Goal: Information Seeking & Learning: Learn about a topic

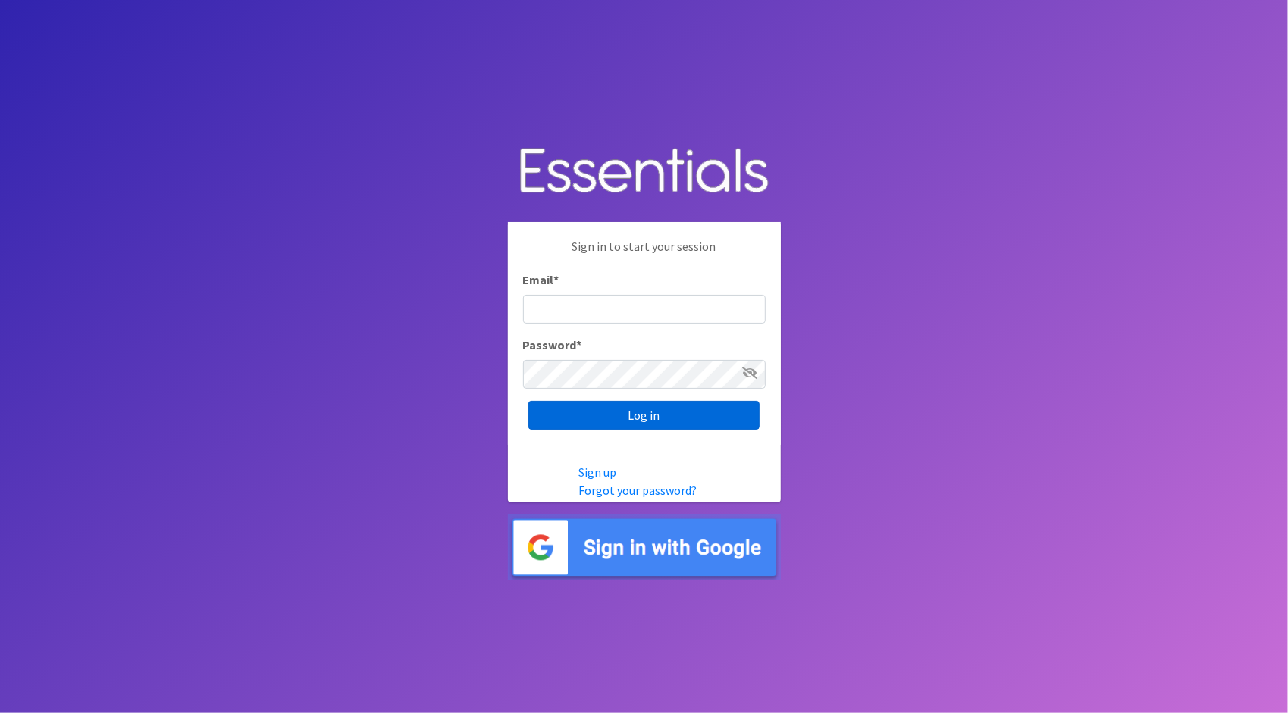
type input "sarah@914cares.org"
click at [634, 418] on input "Log in" at bounding box center [643, 415] width 231 height 29
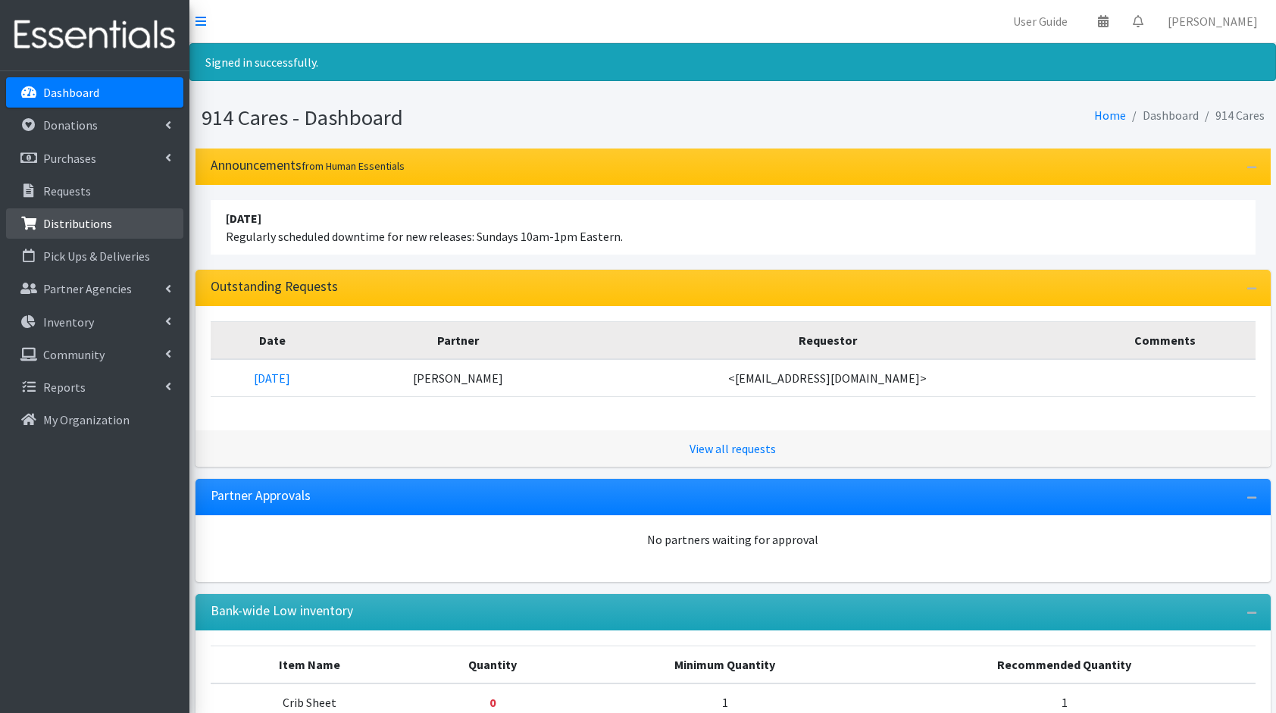
click at [103, 217] on p "Distributions" at bounding box center [77, 223] width 69 height 15
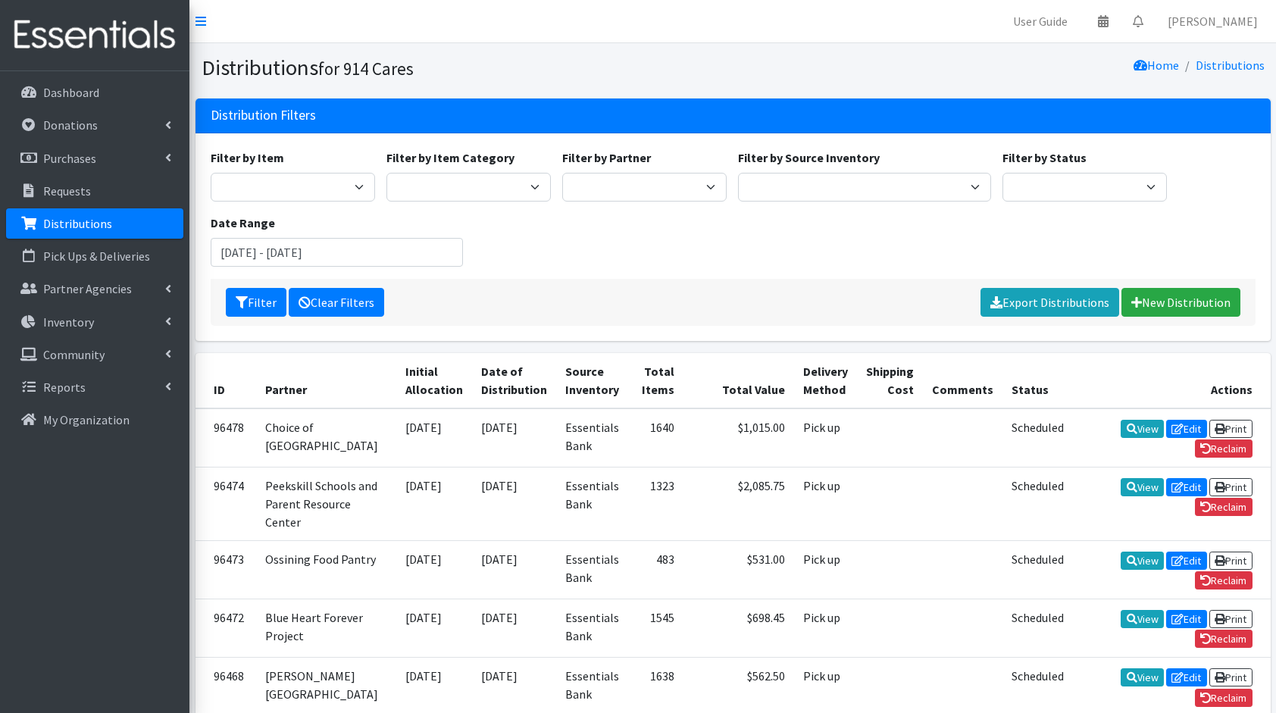
click at [350, 306] on link "Clear Filters" at bounding box center [336, 302] width 95 height 29
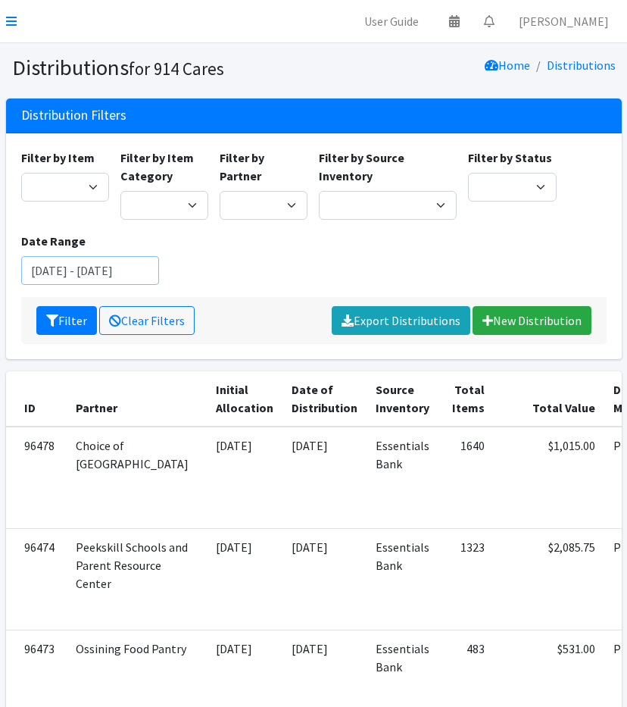
click at [92, 264] on input "July 16, 2025 - October 16, 2025" at bounding box center [90, 270] width 138 height 29
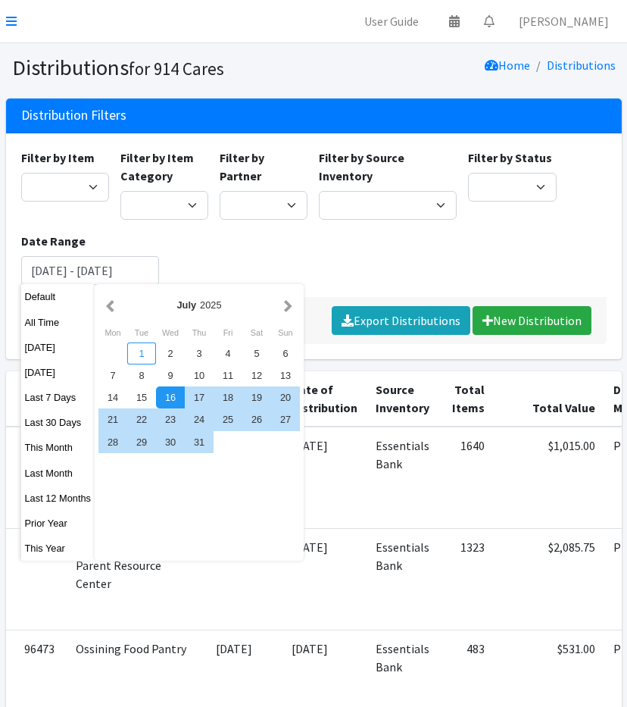
click at [146, 352] on div "1" at bounding box center [141, 354] width 29 height 22
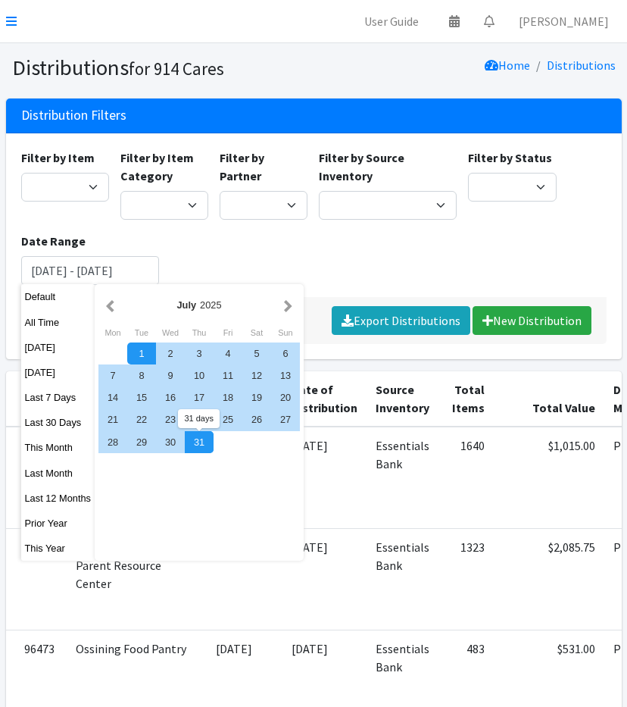
click at [201, 436] on div "31" at bounding box center [199, 442] width 29 height 22
type input "[DATE] - [DATE]"
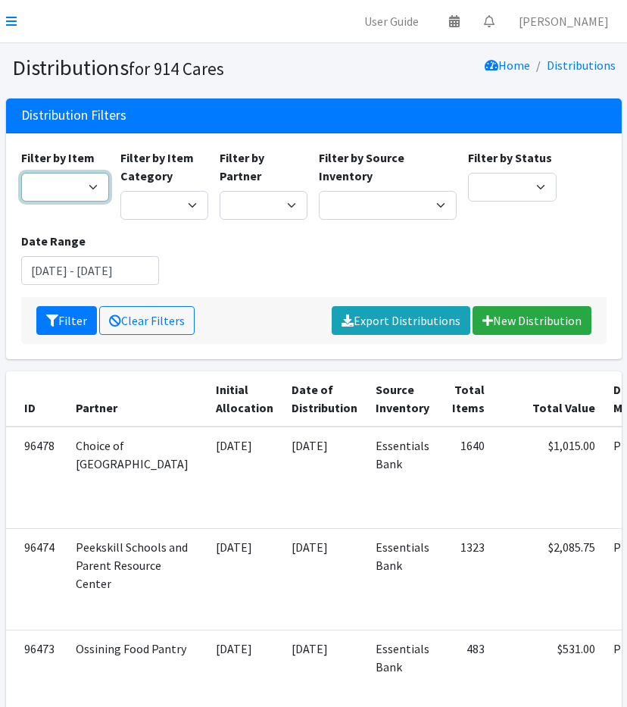
click at [78, 192] on select "11+ Hygiene Kit 2-5 Hygiene Kit 6-10 Hygiene Kit Baby Bank Baby Count Baby Carr…" at bounding box center [65, 187] width 88 height 29
select select "14713"
click at [21, 173] on select "11+ Hygiene Kit 2-5 Hygiene Kit 6-10 Hygiene Kit Baby Bank Baby Count Baby Carr…" at bounding box center [65, 187] width 88 height 29
click at [59, 320] on button "Filter" at bounding box center [66, 320] width 61 height 29
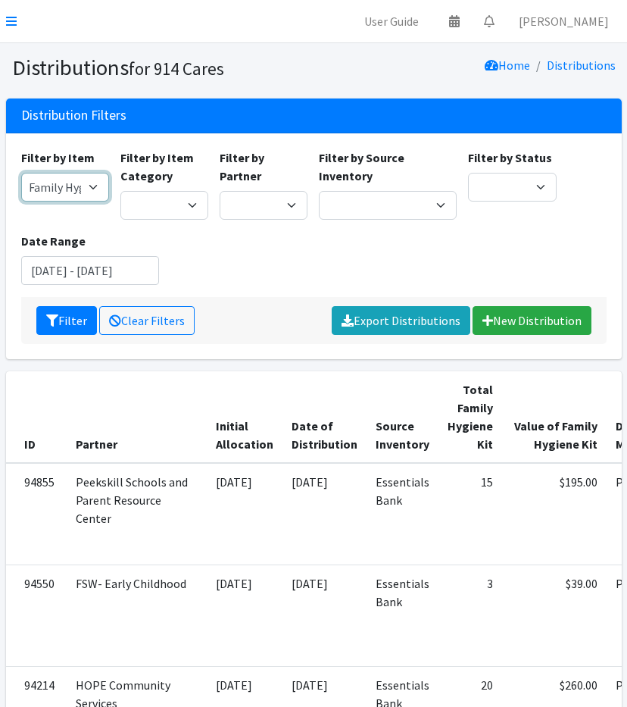
click at [55, 191] on select "11+ Hygiene Kit 2-5 Hygiene Kit 6-10 Hygiene Kit Baby Bank Baby Count Baby Carr…" at bounding box center [65, 187] width 88 height 29
select select "10591"
click at [21, 173] on select "11+ Hygiene Kit 2-5 Hygiene Kit 6-10 Hygiene Kit Baby Bank Baby Count Baby Carr…" at bounding box center [65, 187] width 88 height 29
click at [58, 324] on button "Filter" at bounding box center [66, 320] width 61 height 29
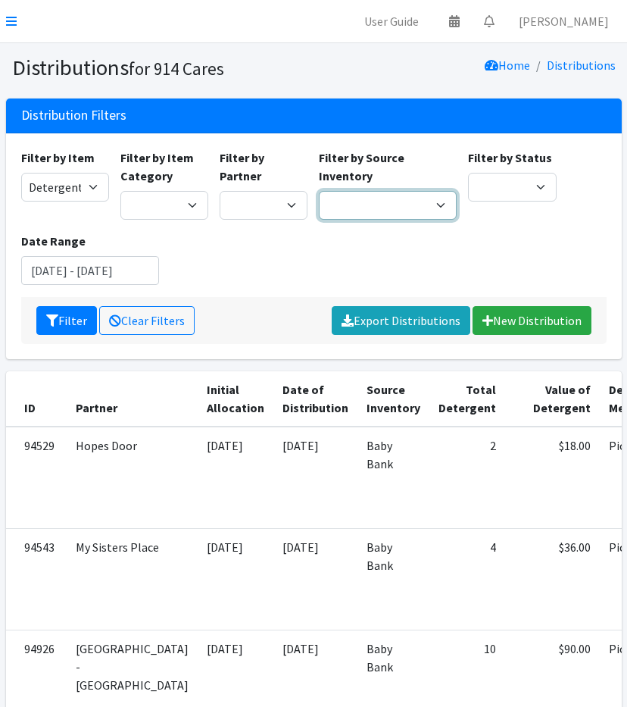
click at [355, 206] on select "Baby Bank Camp Clothing Plus Essentials Bank Westchester Reads" at bounding box center [388, 205] width 138 height 29
select select "305"
click at [319, 191] on select "Baby Bank Camp Clothing Plus Essentials Bank Westchester Reads" at bounding box center [388, 205] width 138 height 29
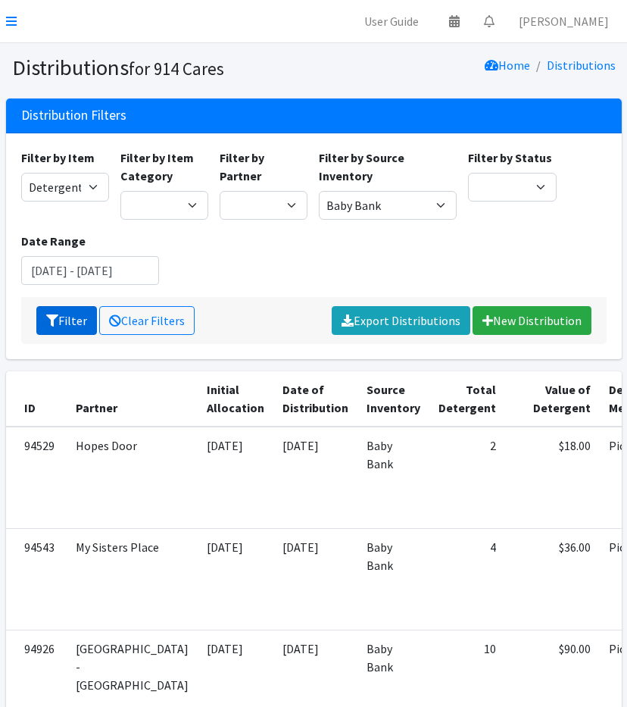
click at [58, 325] on button "Filter" at bounding box center [66, 320] width 61 height 29
click at [79, 186] on select "11+ Hygiene Kit 2-5 Hygiene Kit 6-10 Hygiene Kit Baby Bank Baby Count Baby Carr…" at bounding box center [65, 187] width 88 height 29
select select "10574"
click at [21, 173] on select "11+ Hygiene Kit 2-5 Hygiene Kit 6-10 Hygiene Kit Baby Bank Baby Count Baby Carr…" at bounding box center [65, 187] width 88 height 29
click at [57, 315] on icon "submit" at bounding box center [52, 321] width 12 height 12
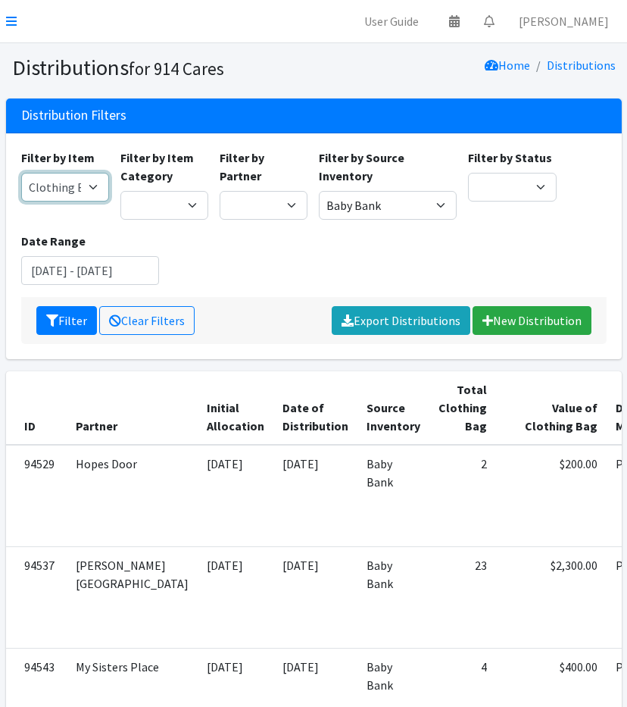
click at [73, 193] on select "11+ Hygiene Kit 2-5 Hygiene Kit 6-10 Hygiene Kit Baby Bank Baby Count Baby Carr…" at bounding box center [65, 187] width 88 height 29
select select "10573"
click at [21, 173] on select "11+ Hygiene Kit 2-5 Hygiene Kit 6-10 Hygiene Kit Baby Bank Baby Count Baby Carr…" at bounding box center [65, 187] width 88 height 29
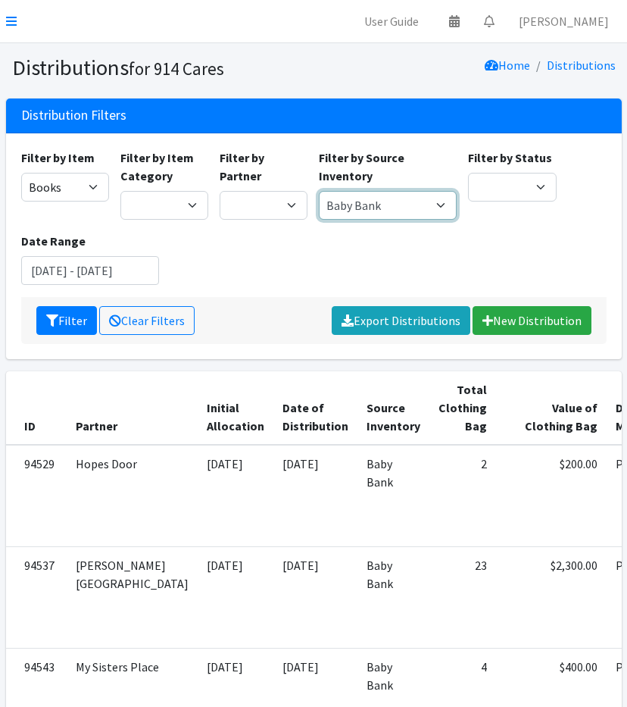
click at [406, 205] on select "Baby Bank Camp Clothing Plus Essentials Bank Westchester Reads" at bounding box center [388, 205] width 138 height 29
select select "207"
click at [319, 191] on select "Baby Bank Camp Clothing Plus Essentials Bank Westchester Reads" at bounding box center [388, 205] width 138 height 29
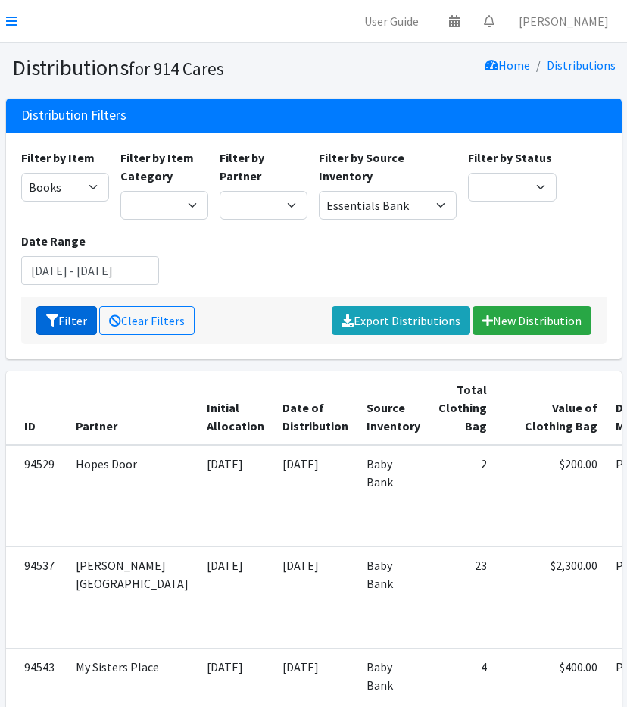
click at [72, 321] on button "Filter" at bounding box center [66, 320] width 61 height 29
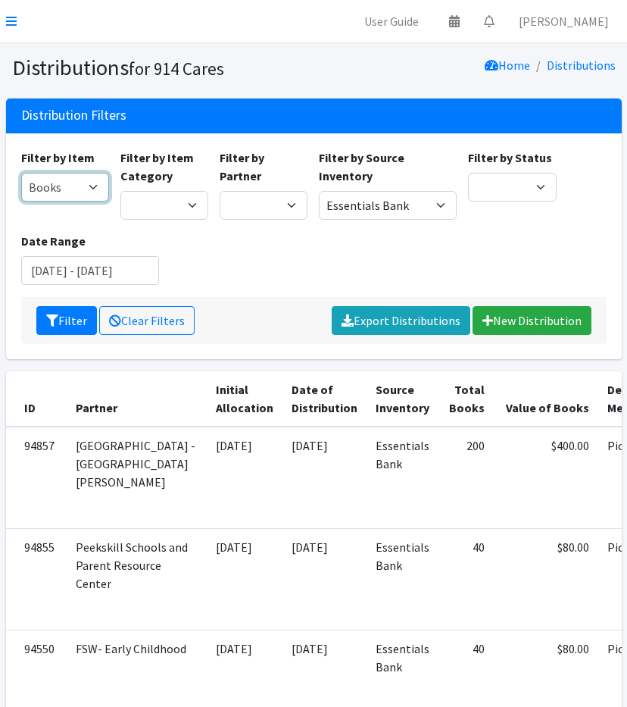
click at [86, 189] on select "11+ Hygiene Kit 2-5 Hygiene Kit 6-10 Hygiene Kit Baby Bank Baby Count Baby Carr…" at bounding box center [65, 187] width 88 height 29
select select "10657"
click at [21, 173] on select "11+ Hygiene Kit 2-5 Hygiene Kit 6-10 Hygiene Kit Baby Bank Baby Count Baby Carr…" at bounding box center [65, 187] width 88 height 29
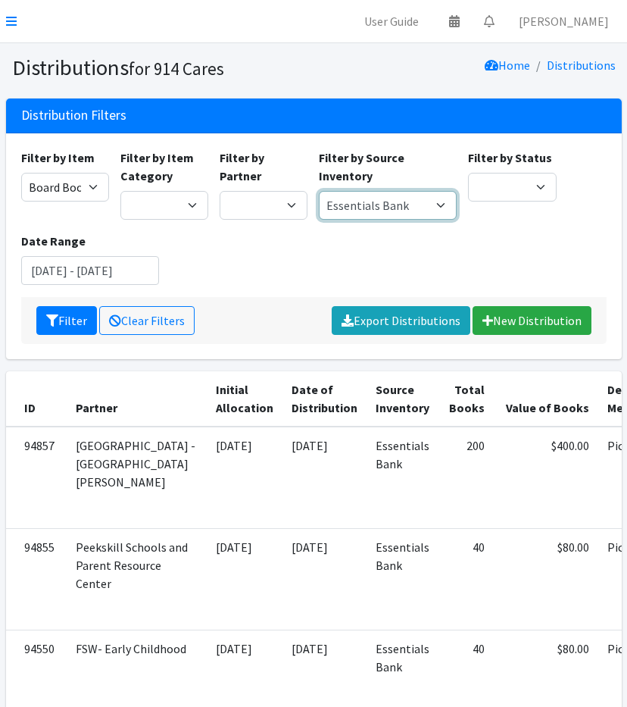
click at [402, 201] on select "Baby Bank Camp Clothing Plus Essentials Bank Westchester Reads" at bounding box center [388, 205] width 138 height 29
select select "305"
click at [319, 191] on select "Baby Bank Camp Clothing Plus Essentials Bank Westchester Reads" at bounding box center [388, 205] width 138 height 29
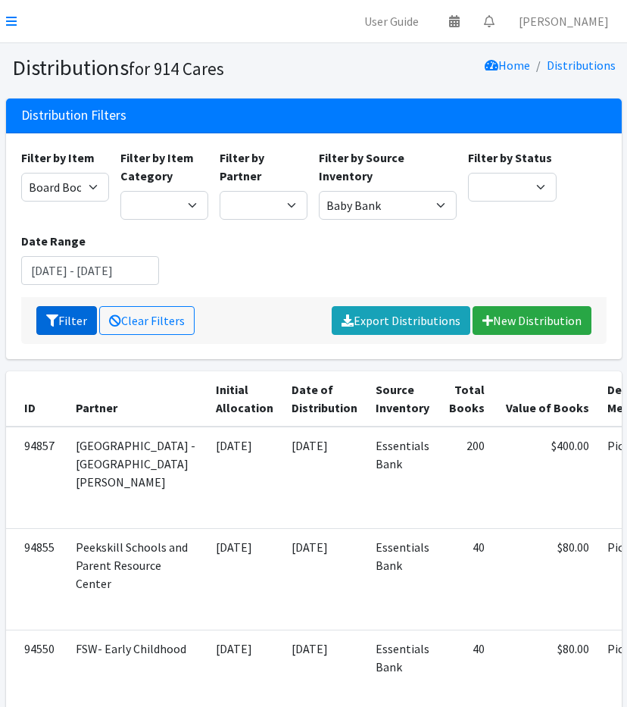
click at [73, 321] on button "Filter" at bounding box center [66, 320] width 61 height 29
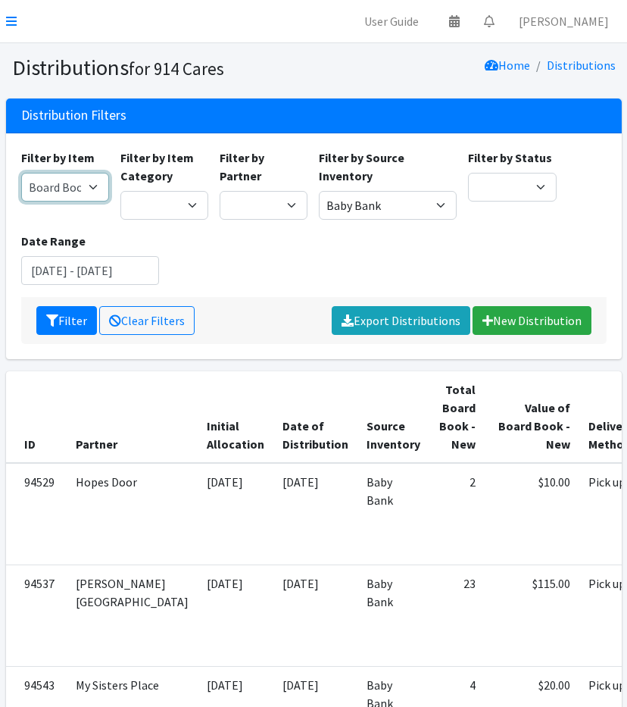
click at [55, 184] on select "11+ Hygiene Kit 2-5 Hygiene Kit 6-10 Hygiene Kit Baby Bank Baby Count Baby Carr…" at bounding box center [65, 187] width 88 height 29
select select "10589"
click at [21, 173] on select "11+ Hygiene Kit 2-5 Hygiene Kit 6-10 Hygiene Kit Baby Bank Baby Count Baby Carr…" at bounding box center [65, 187] width 88 height 29
click at [68, 321] on button "Filter" at bounding box center [66, 320] width 61 height 29
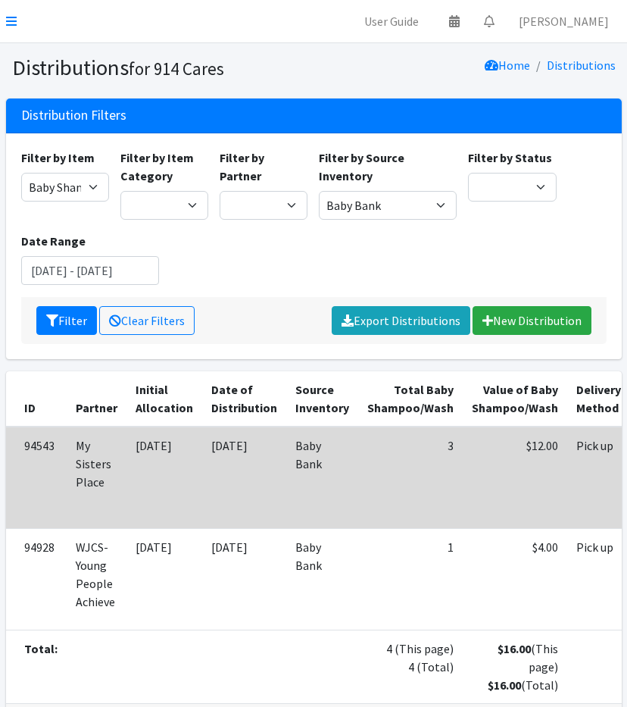
scroll to position [89, 0]
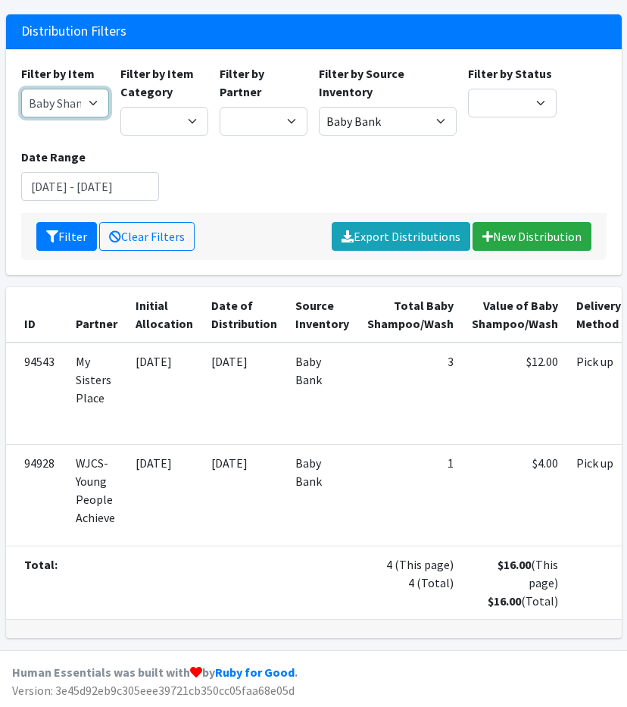
click at [69, 103] on select "11+ Hygiene Kit 2-5 Hygiene Kit 6-10 Hygiene Kit Baby Bank Baby Count Baby Carr…" at bounding box center [65, 103] width 88 height 29
select select "10590"
click at [21, 89] on select "11+ Hygiene Kit 2-5 Hygiene Kit 6-10 Hygiene Kit Baby Bank Baby Count Baby Carr…" at bounding box center [65, 103] width 88 height 29
click at [60, 231] on button "Filter" at bounding box center [66, 236] width 61 height 29
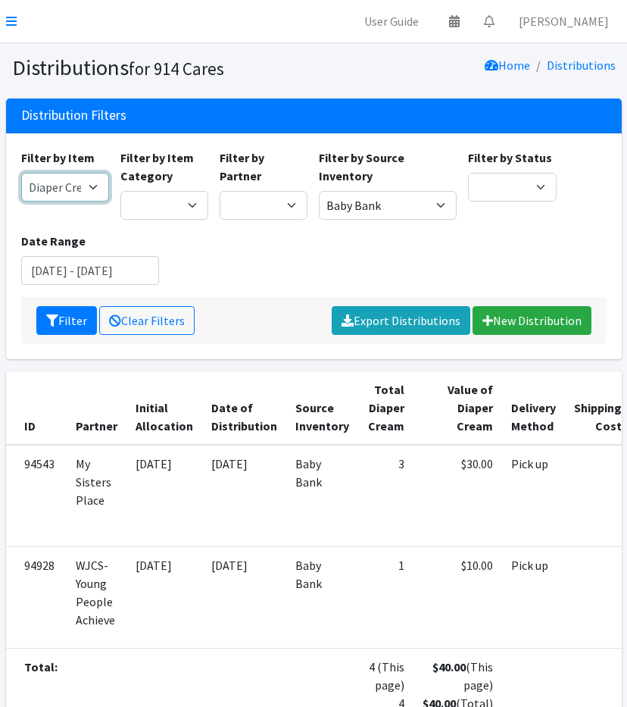
click at [32, 187] on select "11+ Hygiene Kit 2-5 Hygiene Kit 6-10 Hygiene Kit Baby Bank Baby Count Baby Carr…" at bounding box center [65, 187] width 88 height 29
select select "10578"
click at [21, 173] on select "11+ Hygiene Kit 2-5 Hygiene Kit 6-10 Hygiene Kit Baby Bank Baby Count Baby Carr…" at bounding box center [65, 187] width 88 height 29
click at [64, 333] on button "Filter" at bounding box center [66, 320] width 61 height 29
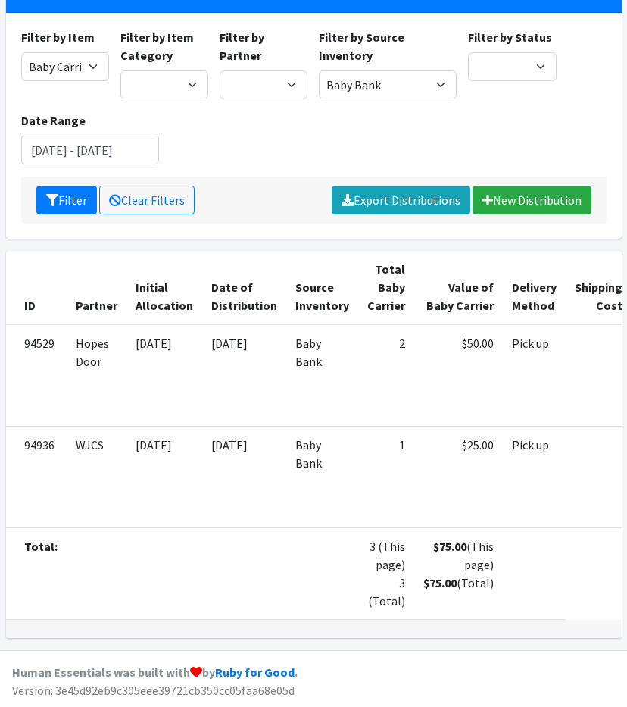
scroll to position [161, 0]
click at [74, 52] on select "11+ Hygiene Kit 2-5 Hygiene Kit 6-10 Hygiene Kit Baby Bank Baby Count Baby Carr…" at bounding box center [65, 66] width 88 height 29
select select "10577"
click at [21, 52] on select "11+ Hygiene Kit 2-5 Hygiene Kit 6-10 Hygiene Kit Baby Bank Baby Count Baby Carr…" at bounding box center [65, 66] width 88 height 29
click at [70, 186] on button "Filter" at bounding box center [66, 200] width 61 height 29
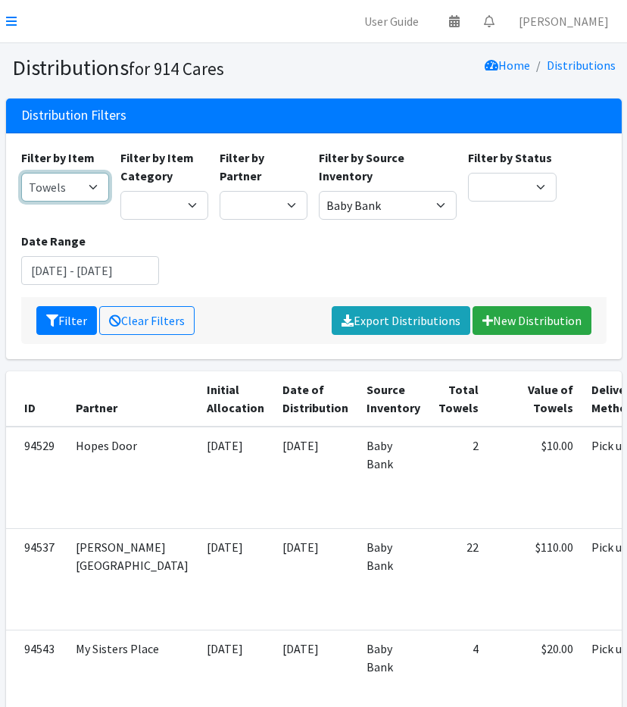
click at [82, 189] on select "11+ Hygiene Kit 2-5 Hygiene Kit 6-10 Hygiene Kit Baby Bank Baby Count Baby Carr…" at bounding box center [65, 187] width 88 height 29
select select "10579"
click at [21, 173] on select "11+ Hygiene Kit 2-5 Hygiene Kit 6-10 Hygiene Kit Baby Bank Baby Count Baby Carr…" at bounding box center [65, 187] width 88 height 29
click at [68, 313] on button "Filter" at bounding box center [66, 320] width 61 height 29
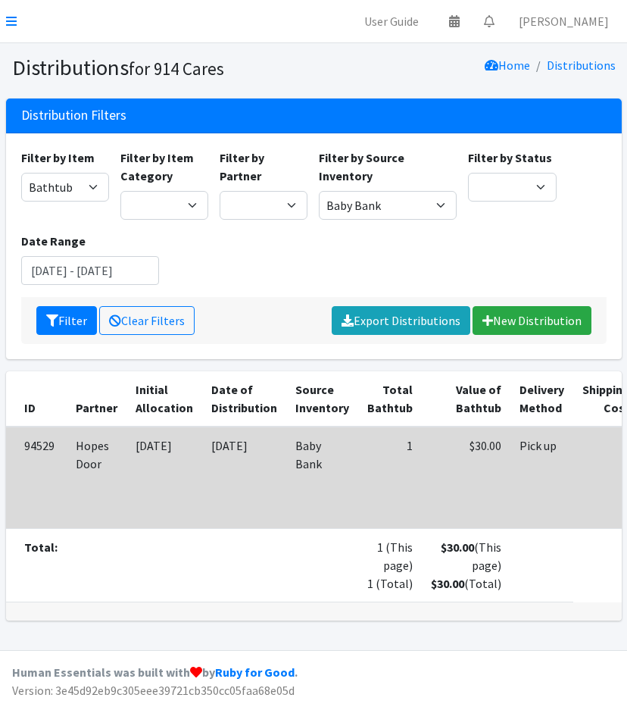
scroll to position [26, 0]
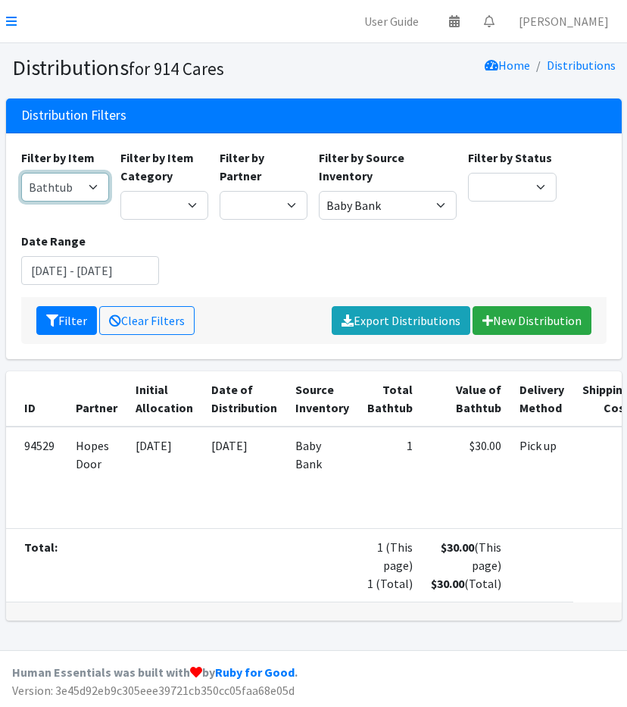
click at [64, 173] on select "11+ Hygiene Kit 2-5 Hygiene Kit 6-10 Hygiene Kit Baby Bank Baby Count Baby Carr…" at bounding box center [65, 187] width 88 height 29
select select "10575"
click at [21, 173] on select "11+ Hygiene Kit 2-5 Hygiene Kit 6-10 Hygiene Kit Baby Bank Baby Count Baby Carr…" at bounding box center [65, 187] width 88 height 29
click at [49, 313] on div "Filter Clear Filters Export Distributions New Distribution" at bounding box center [314, 320] width 586 height 47
click at [79, 306] on button "Filter" at bounding box center [66, 320] width 61 height 29
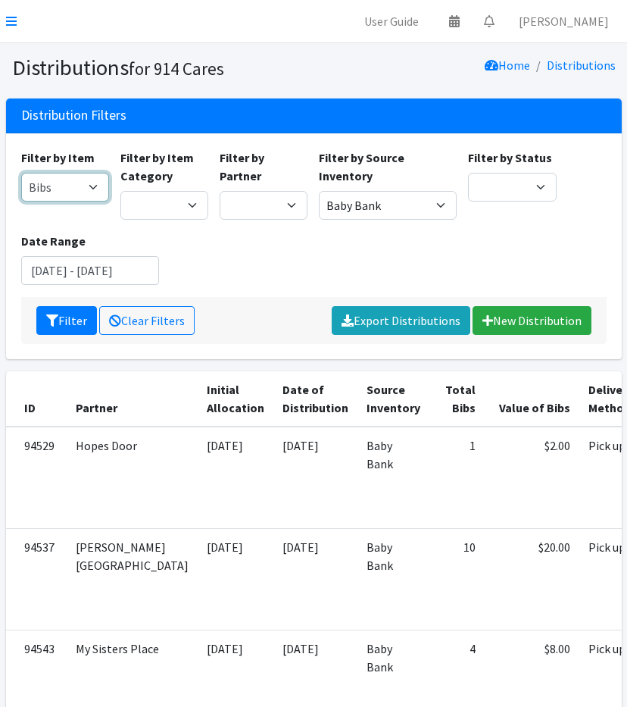
click at [63, 188] on select "11+ Hygiene Kit 2-5 Hygiene Kit 6-10 Hygiene Kit Baby Bank Baby Count Baby Carr…" at bounding box center [65, 187] width 88 height 29
select select "10596"
click at [21, 173] on select "11+ Hygiene Kit 2-5 Hygiene Kit 6-10 Hygiene Kit Baby Bank Baby Count Baby Carr…" at bounding box center [65, 187] width 88 height 29
click at [65, 316] on button "Filter" at bounding box center [66, 320] width 61 height 29
click at [46, 175] on select "11+ Hygiene Kit 2-5 Hygiene Kit 6-10 Hygiene Kit Baby Bank Baby Count Baby Carr…" at bounding box center [65, 187] width 88 height 29
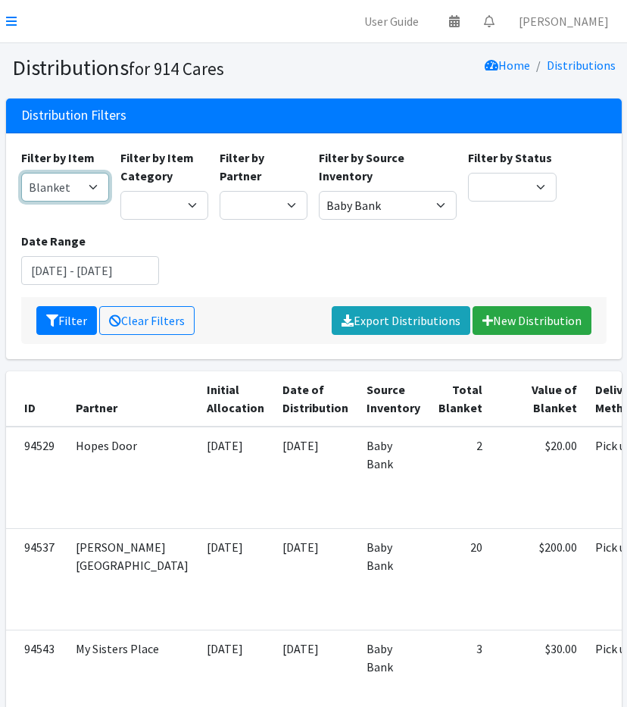
select select "10576"
click at [21, 173] on select "11+ Hygiene Kit 2-5 Hygiene Kit 6-10 Hygiene Kit Baby Bank Baby Count Baby Carr…" at bounding box center [65, 187] width 88 height 29
click at [74, 322] on button "Filter" at bounding box center [66, 320] width 61 height 29
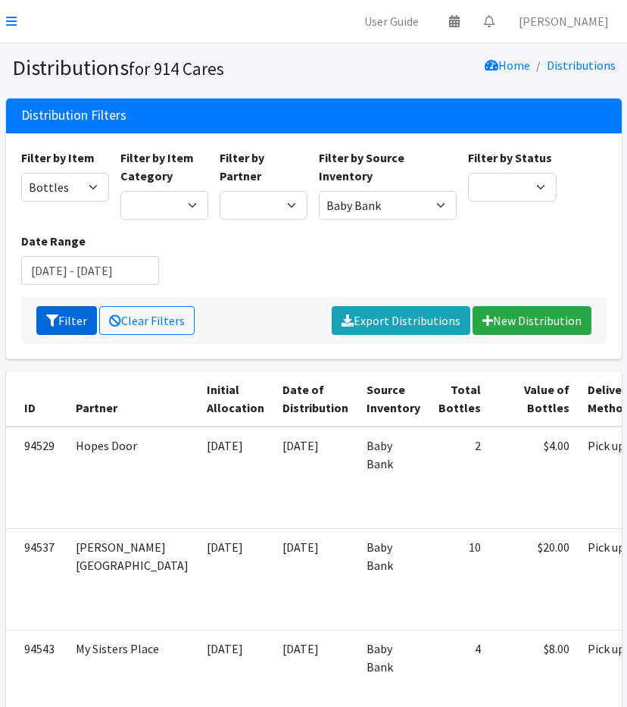
click at [64, 317] on button "Filter" at bounding box center [66, 320] width 61 height 29
click at [67, 190] on select "11+ Hygiene Kit 2-5 Hygiene Kit 6-10 Hygiene Kit Baby Bank Baby Count Baby Carr…" at bounding box center [65, 187] width 88 height 29
select select "10583"
click at [21, 173] on select "11+ Hygiene Kit 2-5 Hygiene Kit 6-10 Hygiene Kit Baby Bank Baby Count Baby Carr…" at bounding box center [65, 187] width 88 height 29
click at [65, 315] on button "Filter" at bounding box center [66, 320] width 61 height 29
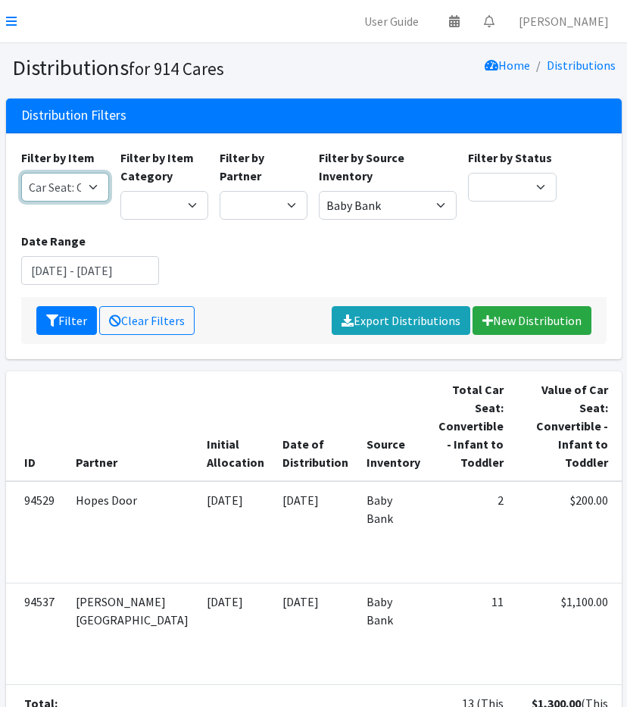
click at [64, 186] on select "11+ Hygiene Kit 2-5 Hygiene Kit 6-10 Hygiene Kit Baby Bank Baby Count Baby Carr…" at bounding box center [65, 187] width 88 height 29
select select "10586"
click at [21, 173] on select "11+ Hygiene Kit 2-5 Hygiene Kit 6-10 Hygiene Kit Baby Bank Baby Count Baby Carr…" at bounding box center [65, 187] width 88 height 29
click at [61, 321] on button "Filter" at bounding box center [66, 320] width 61 height 29
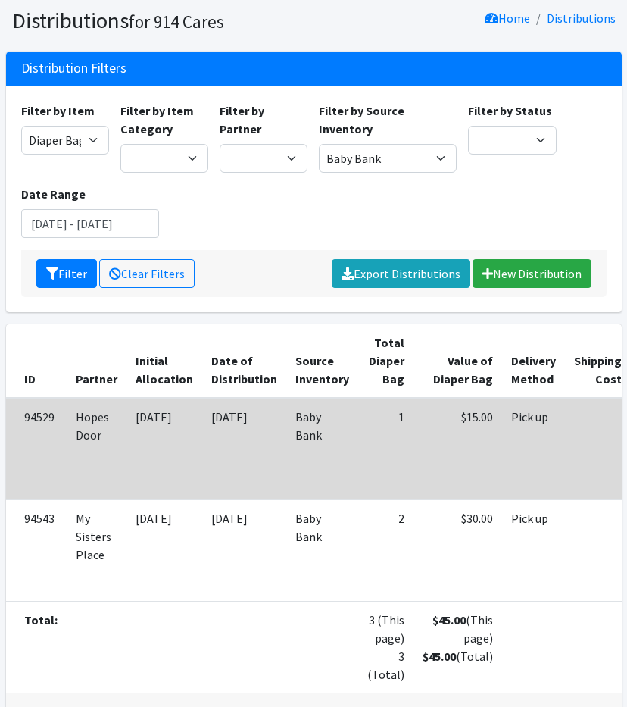
scroll to position [52, 0]
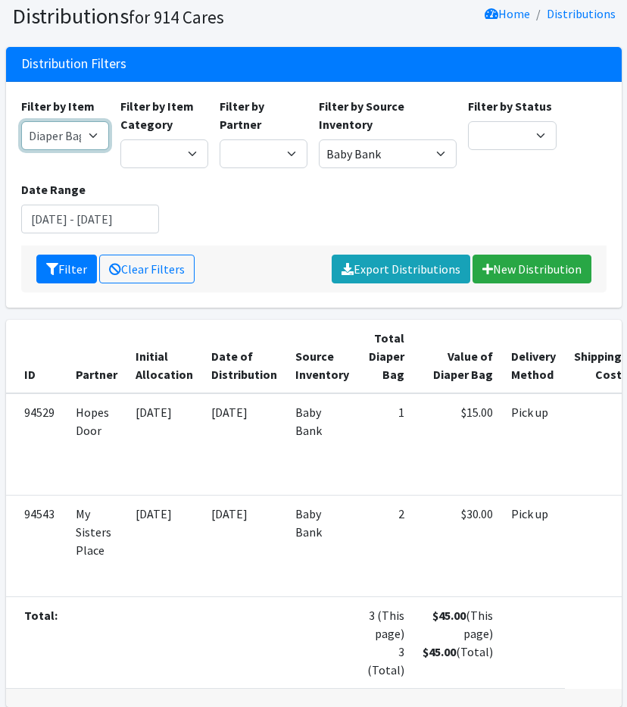
click at [67, 146] on select "11+ Hygiene Kit 2-5 Hygiene Kit 6-10 Hygiene Kit Baby Bank Baby Count Baby Carr…" at bounding box center [65, 135] width 88 height 29
select select "11224"
click at [21, 121] on select "11+ Hygiene Kit 2-5 Hygiene Kit 6-10 Hygiene Kit Baby Bank Baby Count Baby Carr…" at bounding box center [65, 135] width 88 height 29
click at [71, 275] on button "Filter" at bounding box center [66, 269] width 61 height 29
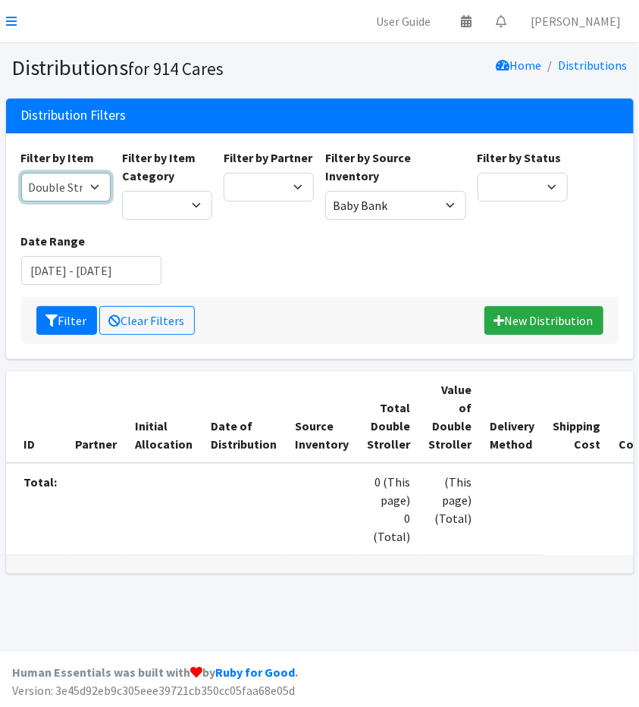
click at [56, 177] on select "11+ Hygiene Kit 2-5 Hygiene Kit 6-10 Hygiene Kit Baby Bank Baby Count Baby Carr…" at bounding box center [66, 187] width 90 height 29
select select "13582"
click at [21, 173] on select "11+ Hygiene Kit 2-5 Hygiene Kit 6-10 Hygiene Kit Baby Bank Baby Count Baby Carr…" at bounding box center [66, 187] width 90 height 29
click at [50, 318] on icon "submit" at bounding box center [52, 321] width 12 height 12
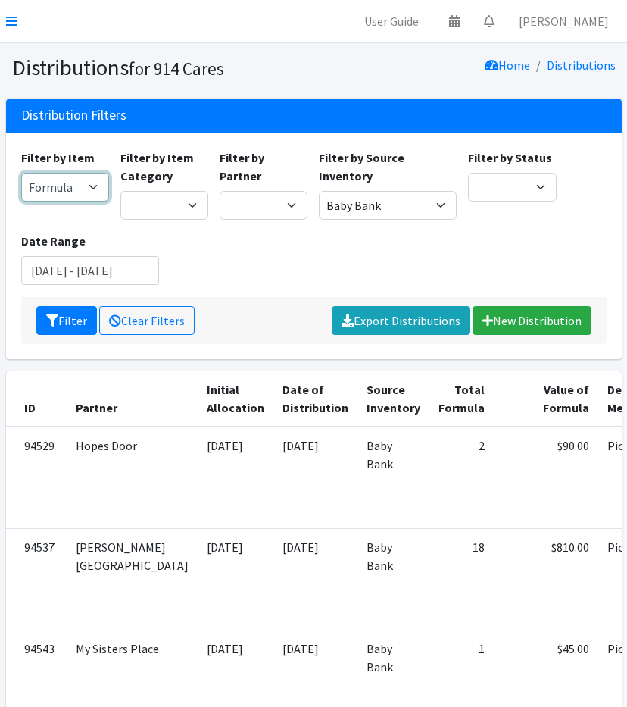
click at [49, 187] on select "11+ Hygiene Kit 2-5 Hygiene Kit 6-10 Hygiene Kit Baby Bank Baby Count Baby Carr…" at bounding box center [65, 187] width 88 height 29
select select "10646"
click at [21, 173] on select "11+ Hygiene Kit 2-5 Hygiene Kit 6-10 Hygiene Kit Baby Bank Baby Count Baby Carr…" at bounding box center [65, 187] width 88 height 29
click at [50, 316] on icon "submit" at bounding box center [52, 321] width 12 height 12
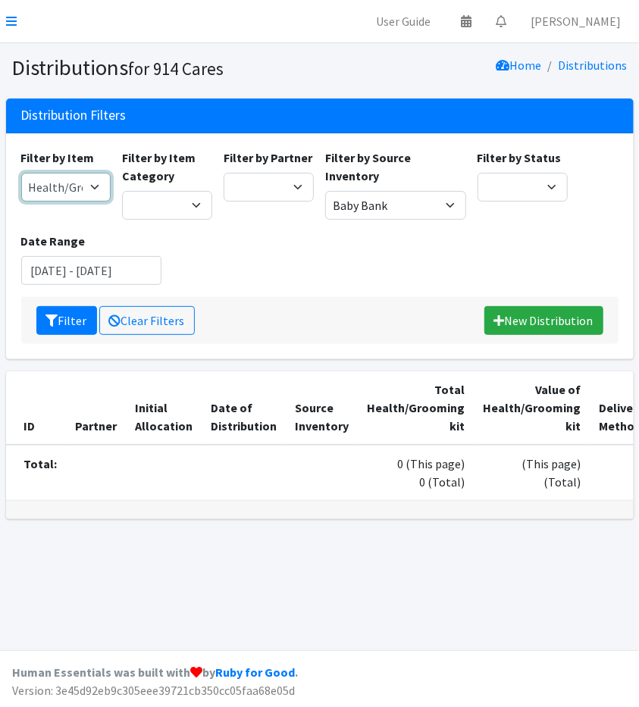
click at [72, 195] on select "11+ Hygiene Kit 2-5 Hygiene Kit 6-10 Hygiene Kit Baby Bank Baby Count Baby Carr…" at bounding box center [66, 187] width 90 height 29
select select "10580"
click at [21, 173] on select "11+ Hygiene Kit 2-5 Hygiene Kit 6-10 Hygiene Kit Baby Bank Baby Count Baby Carr…" at bounding box center [66, 187] width 90 height 29
click at [60, 321] on button "Filter" at bounding box center [66, 320] width 61 height 29
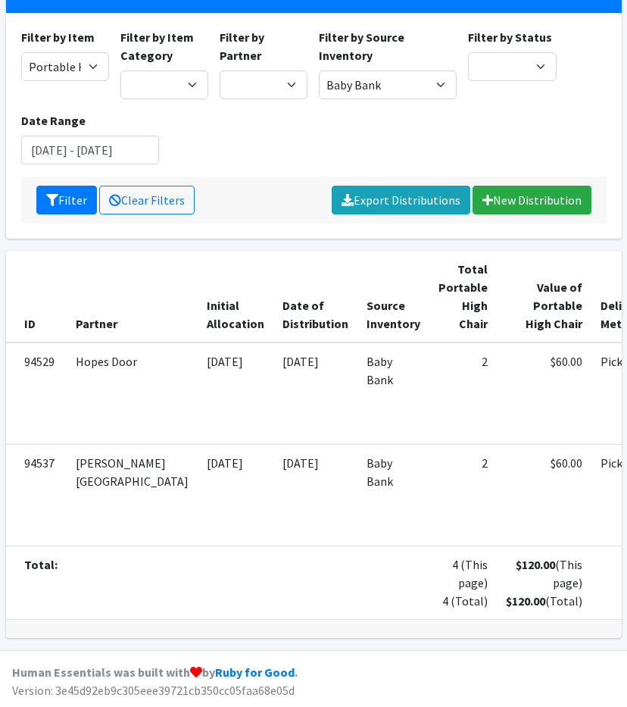
scroll to position [58, 0]
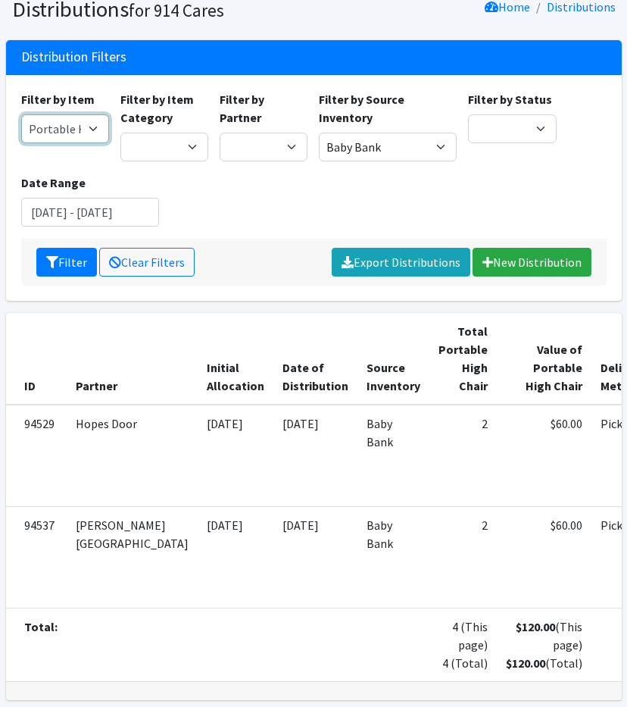
click at [91, 128] on select "11+ Hygiene Kit 2-5 Hygiene Kit 6-10 Hygiene Kit Baby Bank Baby Count Baby Carr…" at bounding box center [65, 128] width 88 height 29
select select "10581"
click at [21, 114] on select "11+ Hygiene Kit 2-5 Hygiene Kit 6-10 Hygiene Kit Baby Bank Baby Count Baby Carr…" at bounding box center [65, 128] width 88 height 29
click at [61, 257] on button "Filter" at bounding box center [66, 262] width 61 height 29
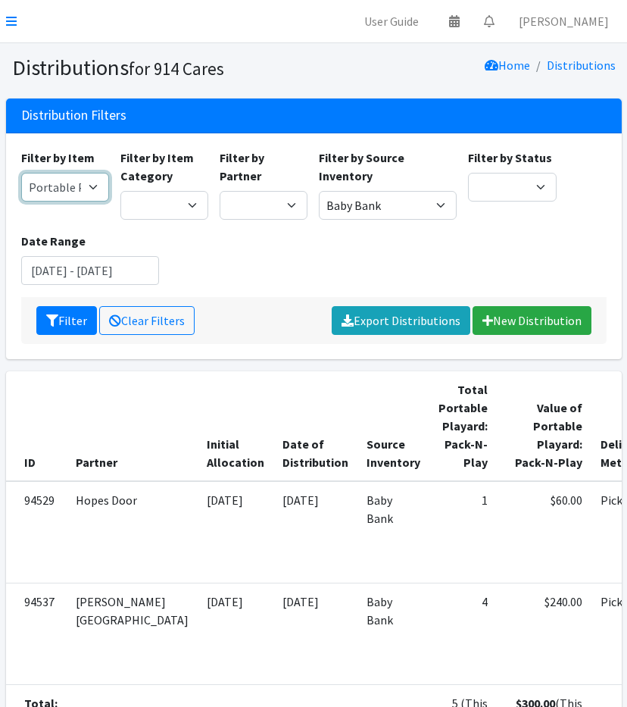
click at [52, 183] on select "11+ Hygiene Kit 2-5 Hygiene Kit 6-10 Hygiene Kit Baby Bank Baby Count Baby Carr…" at bounding box center [65, 187] width 88 height 29
select select "10585"
click at [21, 173] on select "11+ Hygiene Kit 2-5 Hygiene Kit 6-10 Hygiene Kit Baby Bank Baby Count Baby Carr…" at bounding box center [65, 187] width 88 height 29
click at [55, 308] on button "Filter" at bounding box center [66, 320] width 61 height 29
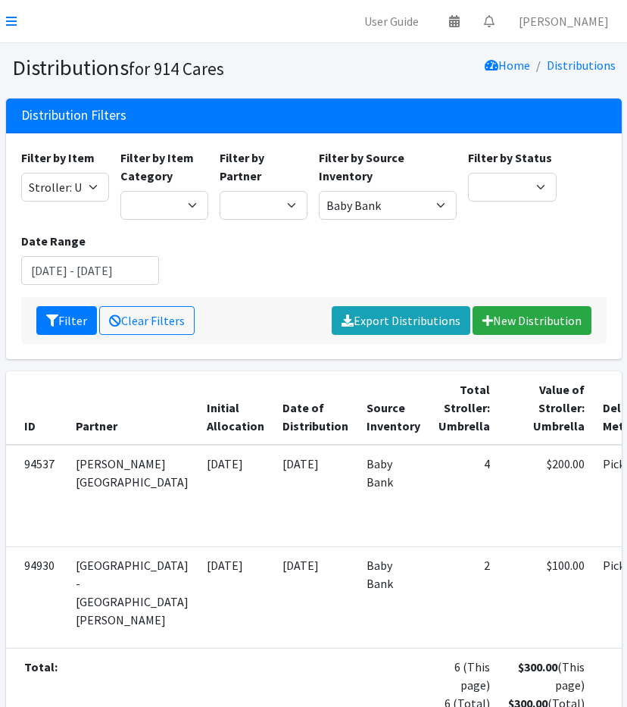
scroll to position [154, 0]
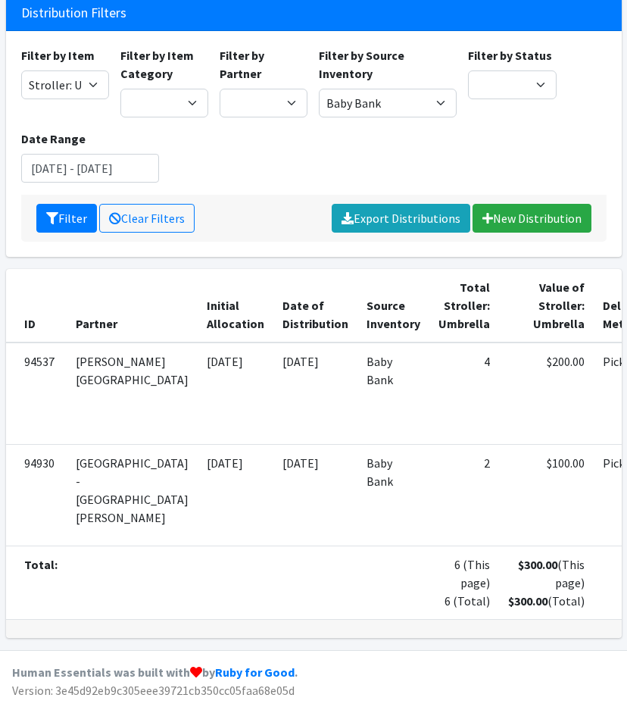
click at [240, 195] on div "Filter Clear Filters Export Distributions New Distribution" at bounding box center [314, 218] width 586 height 47
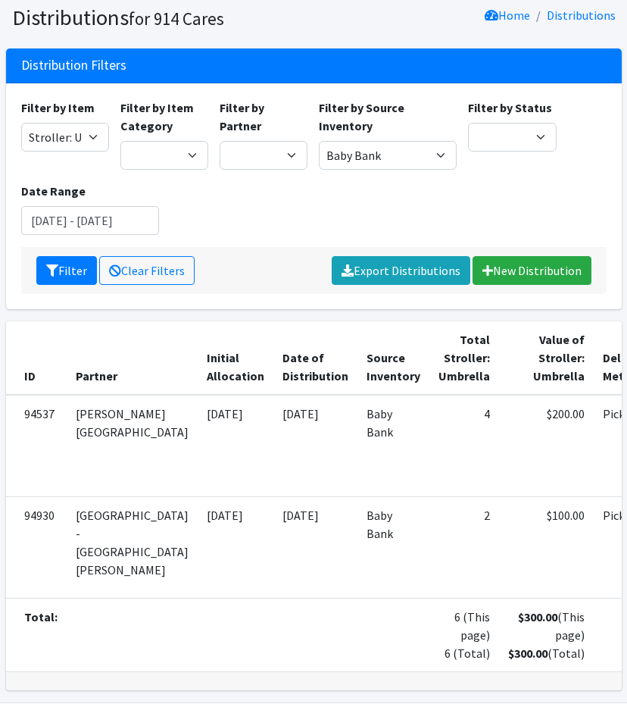
scroll to position [44, 0]
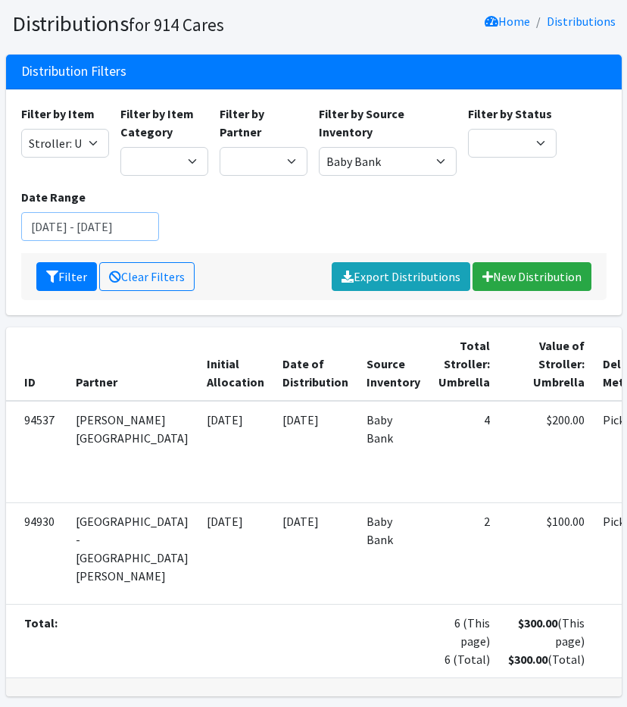
click at [100, 233] on input "July 1, 2025 - July 31, 2025" at bounding box center [90, 226] width 138 height 29
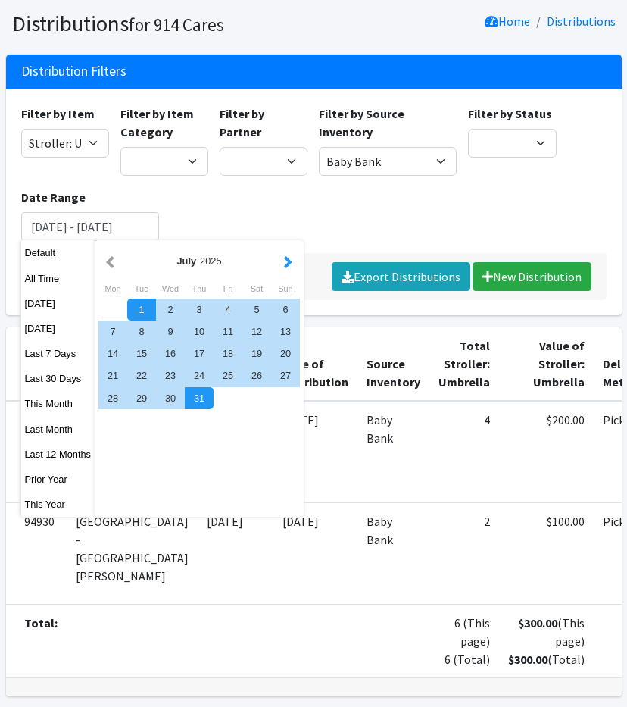
click at [286, 258] on button "button" at bounding box center [288, 261] width 16 height 19
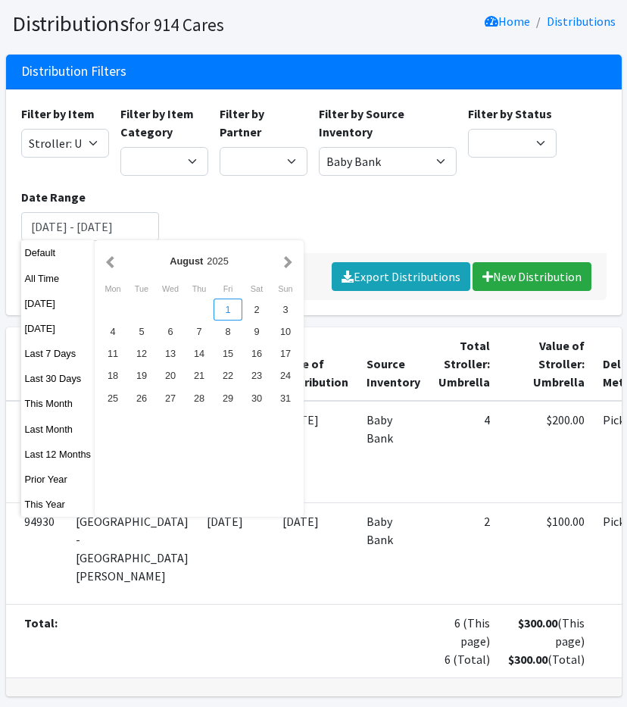
click at [229, 307] on div "1" at bounding box center [228, 310] width 29 height 22
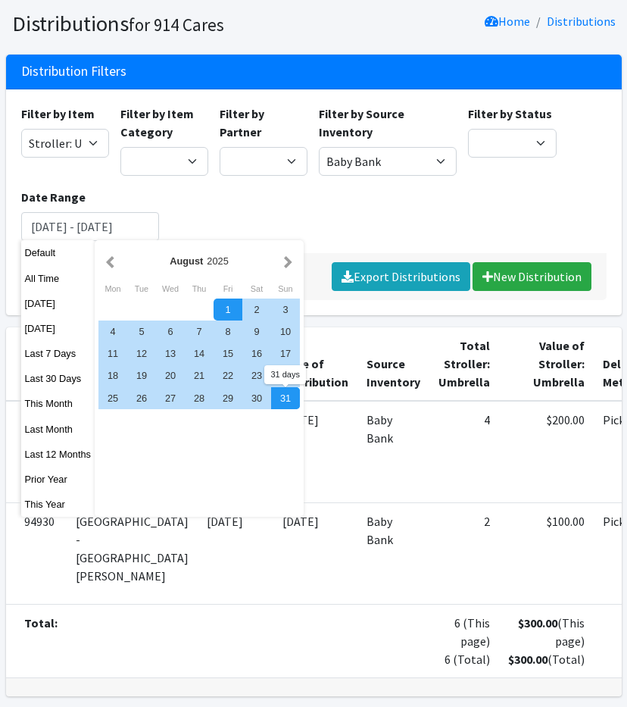
click at [297, 398] on div "31" at bounding box center [285, 398] width 29 height 22
type input "[DATE] - [DATE]"
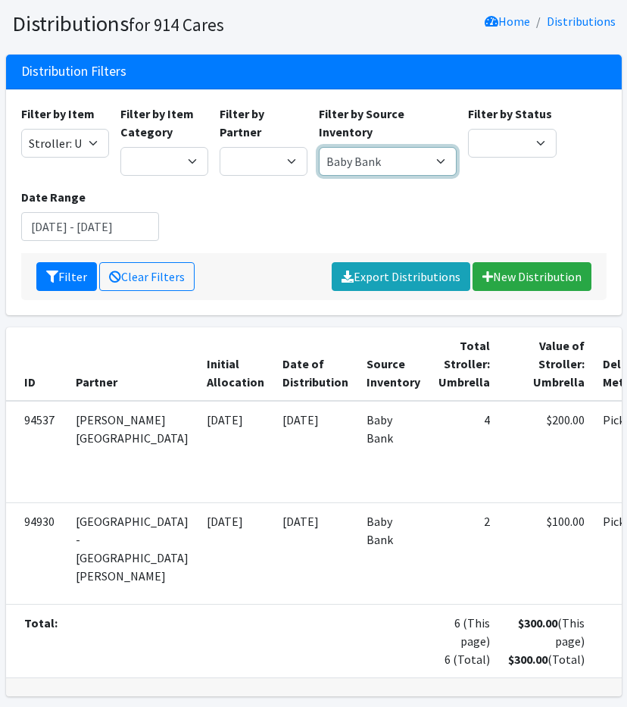
click at [371, 161] on select "Baby Bank Camp Clothing Plus Essentials Bank Westchester Reads" at bounding box center [388, 161] width 138 height 29
select select
click at [319, 147] on select "Baby Bank Camp Clothing Plus Essentials Bank Westchester Reads" at bounding box center [388, 161] width 138 height 29
click at [300, 213] on div "Filter by Item 11+ Hygiene Kit 2-5 Hygiene Kit 6-10 Hygiene Kit Baby Bank Baby …" at bounding box center [313, 179] width 597 height 149
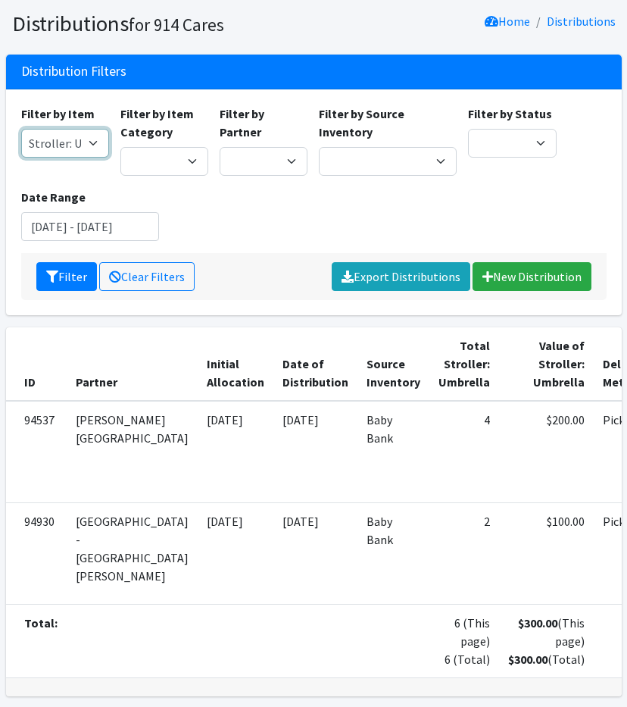
click at [80, 145] on select "11+ Hygiene Kit 2-5 Hygiene Kit 6-10 Hygiene Kit Baby Bank Baby Count Baby Carr…" at bounding box center [65, 143] width 88 height 29
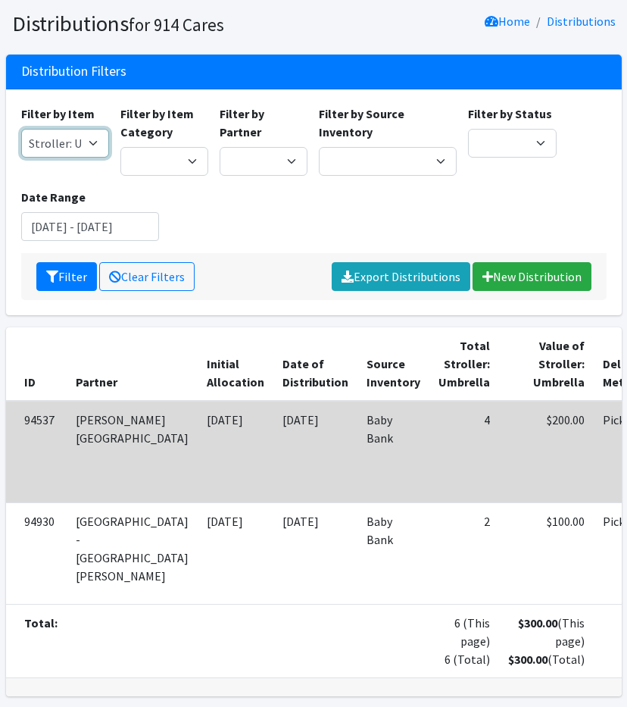
select select "5217"
click at [21, 129] on select "11+ Hygiene Kit 2-5 Hygiene Kit 6-10 Hygiene Kit Baby Bank Baby Count Baby Carr…" at bounding box center [65, 143] width 88 height 29
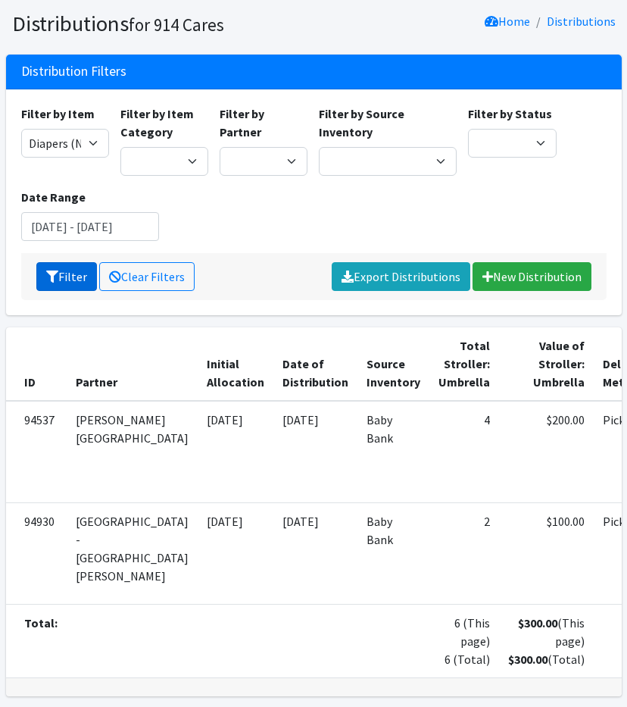
click at [60, 268] on button "Filter" at bounding box center [66, 276] width 61 height 29
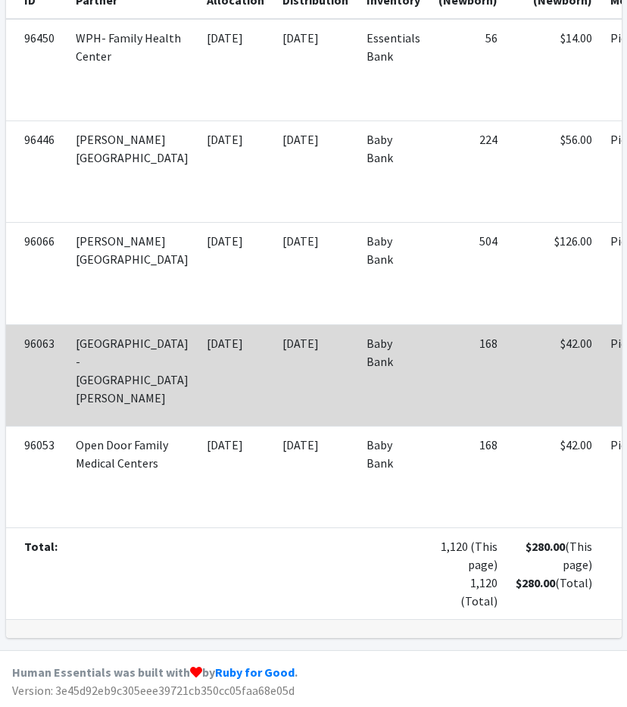
click at [358, 346] on td "Baby Bank" at bounding box center [394, 375] width 72 height 102
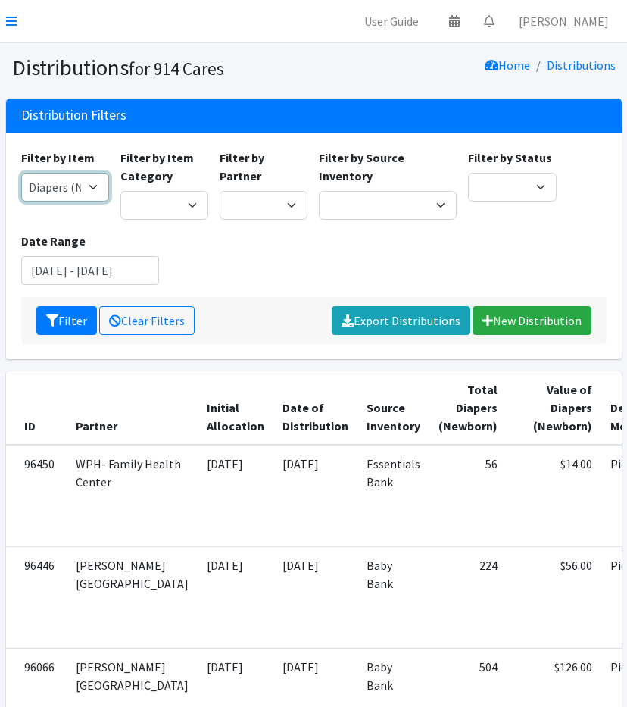
click at [26, 189] on select "11+ Hygiene Kit 2-5 Hygiene Kit 6-10 Hygiene Kit Baby Bank Baby Count Baby Carr…" at bounding box center [65, 187] width 88 height 29
select select "5195"
click at [21, 173] on select "11+ Hygiene Kit 2-5 Hygiene Kit 6-10 Hygiene Kit Baby Bank Baby Count Baby Carr…" at bounding box center [65, 187] width 88 height 29
click at [61, 321] on button "Filter" at bounding box center [66, 320] width 61 height 29
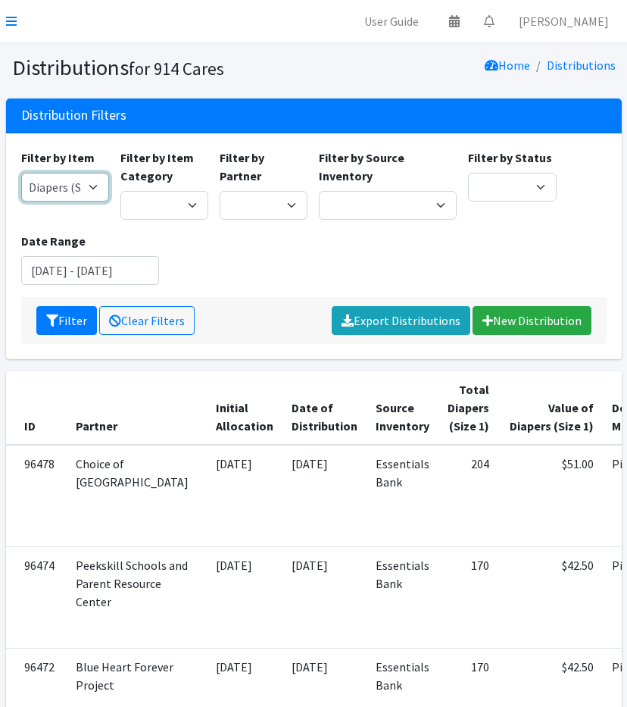
click at [70, 192] on select "11+ Hygiene Kit 2-5 Hygiene Kit 6-10 Hygiene Kit Baby Bank Baby Count Baby Carr…" at bounding box center [65, 187] width 88 height 29
click at [21, 173] on select "11+ Hygiene Kit 2-5 Hygiene Kit 6-10 Hygiene Kit Baby Bank Baby Count Baby Carr…" at bounding box center [65, 187] width 88 height 29
click at [47, 181] on select "11+ Hygiene Kit 2-5 Hygiene Kit 6-10 Hygiene Kit Baby Bank Baby Count Baby Carr…" at bounding box center [65, 187] width 88 height 29
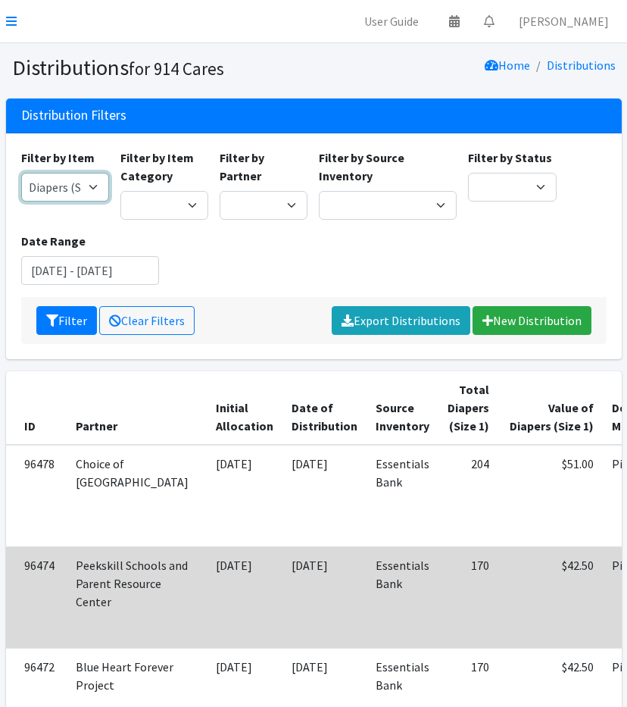
select select "5196"
click at [21, 173] on select "11+ Hygiene Kit 2-5 Hygiene Kit 6-10 Hygiene Kit Baby Bank Baby Count Baby Carr…" at bounding box center [65, 187] width 88 height 29
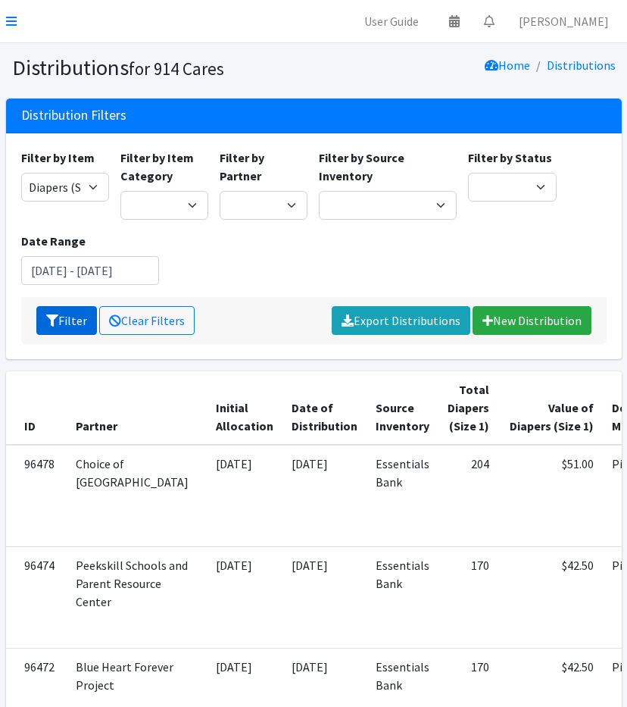
click at [52, 316] on icon "submit" at bounding box center [52, 321] width 12 height 12
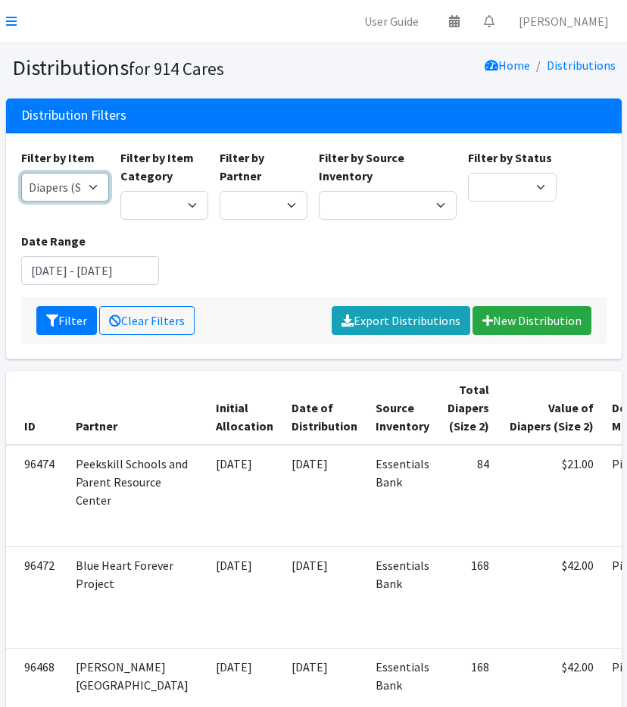
click at [53, 186] on select "11+ Hygiene Kit 2-5 Hygiene Kit 6-10 Hygiene Kit Baby Bank Baby Count Baby Carr…" at bounding box center [65, 187] width 88 height 29
select select "5205"
click at [21, 173] on select "11+ Hygiene Kit 2-5 Hygiene Kit 6-10 Hygiene Kit Baby Bank Baby Count Baby Carr…" at bounding box center [65, 187] width 88 height 29
click at [46, 321] on icon "submit" at bounding box center [52, 321] width 12 height 12
click at [45, 199] on select "11+ Hygiene Kit 2-5 Hygiene Kit 6-10 Hygiene Kit Baby Bank Baby Count Baby Carr…" at bounding box center [65, 187] width 88 height 29
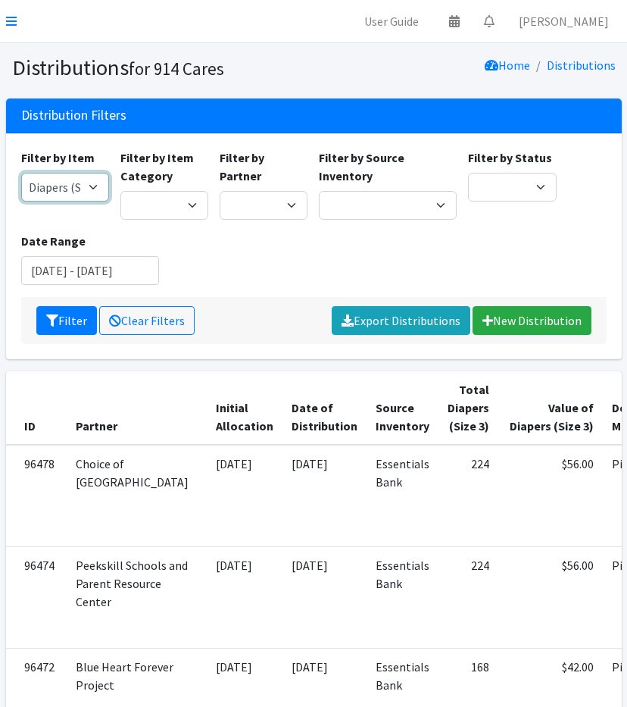
select select "5206"
click at [21, 173] on select "11+ Hygiene Kit 2-5 Hygiene Kit 6-10 Hygiene Kit Baby Bank Baby Count Baby Carr…" at bounding box center [65, 187] width 88 height 29
click at [42, 310] on button "Filter" at bounding box center [66, 320] width 61 height 29
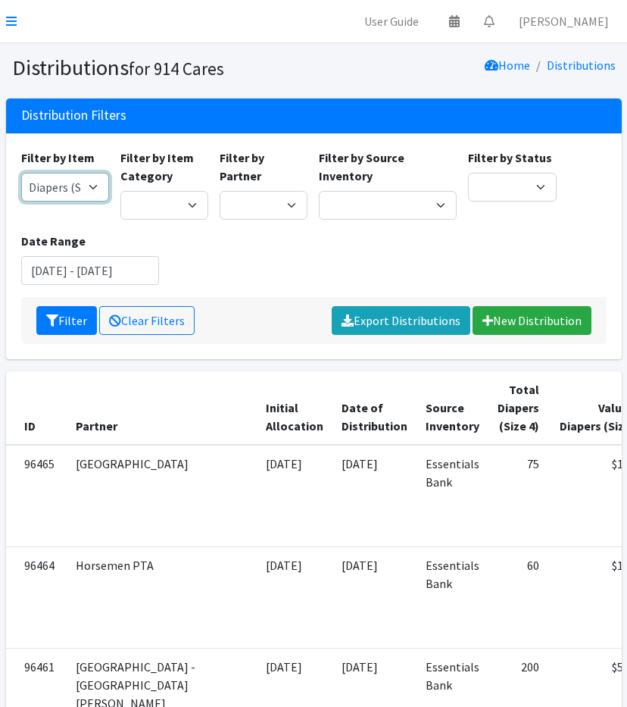
click at [53, 192] on select "11+ Hygiene Kit 2-5 Hygiene Kit 6-10 Hygiene Kit Baby Bank Baby Count Baby Carr…" at bounding box center [65, 187] width 88 height 29
select select "5208"
click at [21, 173] on select "11+ Hygiene Kit 2-5 Hygiene Kit 6-10 Hygiene Kit Baby Bank Baby Count Baby Carr…" at bounding box center [65, 187] width 88 height 29
click at [66, 321] on button "Filter" at bounding box center [66, 320] width 61 height 29
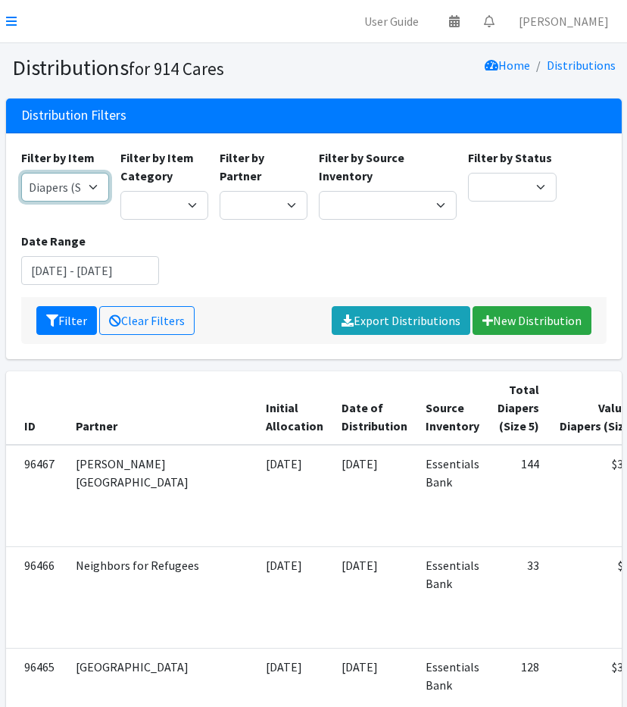
click at [64, 181] on select "11+ Hygiene Kit 2-5 Hygiene Kit 6-10 Hygiene Kit Baby Bank Baby Count Baby Carr…" at bounding box center [65, 187] width 88 height 29
select select "5209"
click at [21, 173] on select "11+ Hygiene Kit 2-5 Hygiene Kit 6-10 Hygiene Kit Baby Bank Baby Count Baby Carr…" at bounding box center [65, 187] width 88 height 29
click at [62, 316] on button "Filter" at bounding box center [66, 320] width 61 height 29
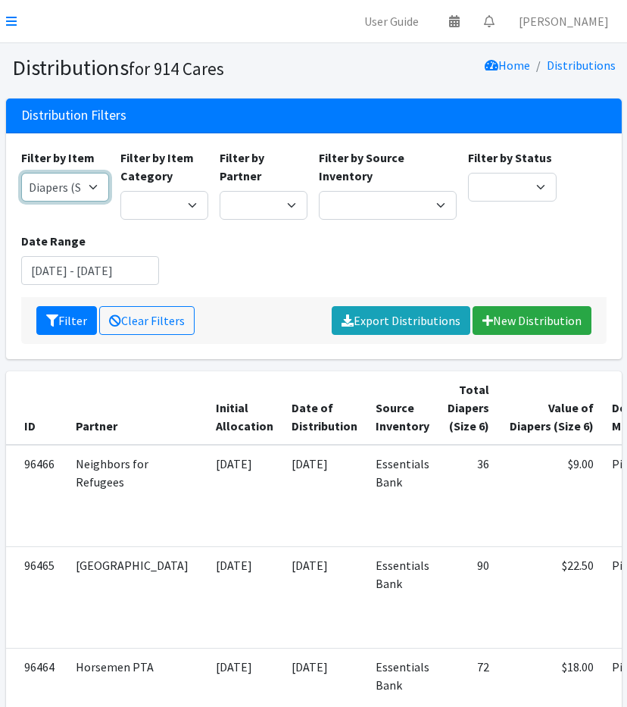
click at [53, 193] on select "11+ Hygiene Kit 2-5 Hygiene Kit 6-10 Hygiene Kit Baby Bank Baby Count Baby Carr…" at bounding box center [65, 187] width 88 height 29
select select "5204"
click at [21, 173] on select "11+ Hygiene Kit 2-5 Hygiene Kit 6-10 Hygiene Kit Baby Bank Baby Count Baby Carr…" at bounding box center [65, 187] width 88 height 29
click at [73, 318] on button "Filter" at bounding box center [66, 320] width 61 height 29
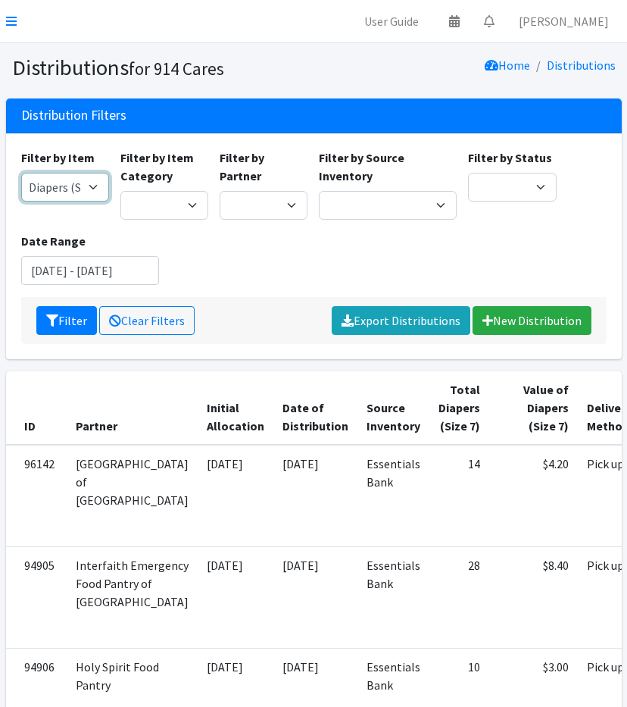
click at [96, 191] on select "11+ Hygiene Kit 2-5 Hygiene Kit 6-10 Hygiene Kit Baby Bank Baby Count Baby Carr…" at bounding box center [65, 187] width 88 height 29
select select "5198"
click at [21, 173] on select "11+ Hygiene Kit 2-5 Hygiene Kit 6-10 Hygiene Kit Baby Bank Baby Count Baby Carr…" at bounding box center [65, 187] width 88 height 29
click at [52, 311] on button "Filter" at bounding box center [66, 320] width 61 height 29
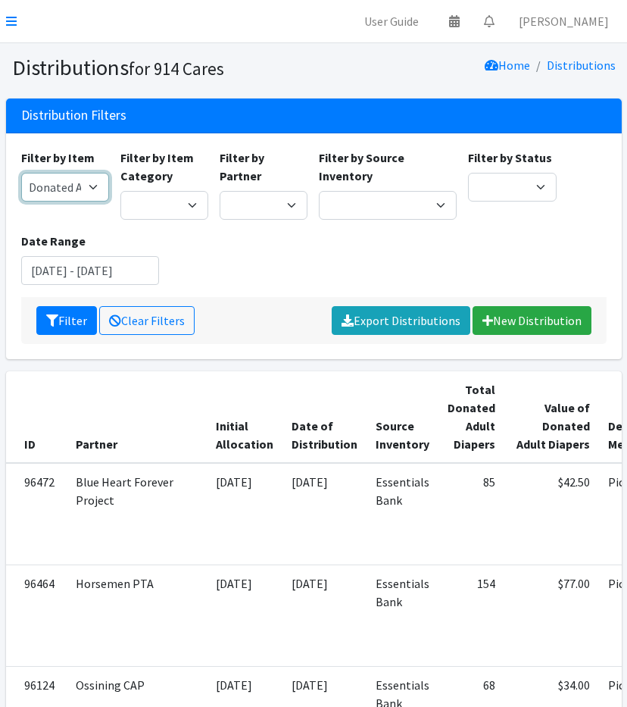
click at [74, 178] on select "11+ Hygiene Kit 2-5 Hygiene Kit 6-10 Hygiene Kit Baby Bank Baby Count Baby Carr…" at bounding box center [65, 187] width 88 height 29
select select "5214"
click at [21, 173] on select "11+ Hygiene Kit 2-5 Hygiene Kit 6-10 Hygiene Kit Baby Bank Baby Count Baby Carr…" at bounding box center [65, 187] width 88 height 29
click at [69, 325] on button "Filter" at bounding box center [66, 320] width 61 height 29
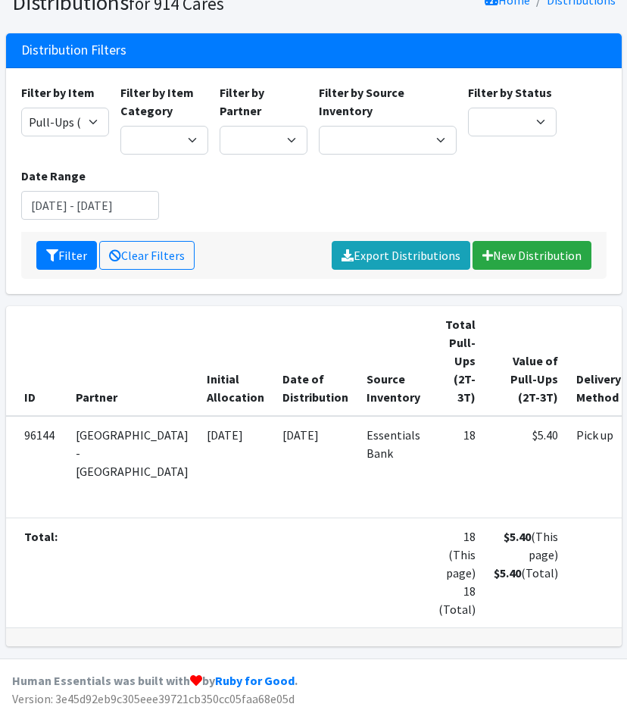
scroll to position [59, 0]
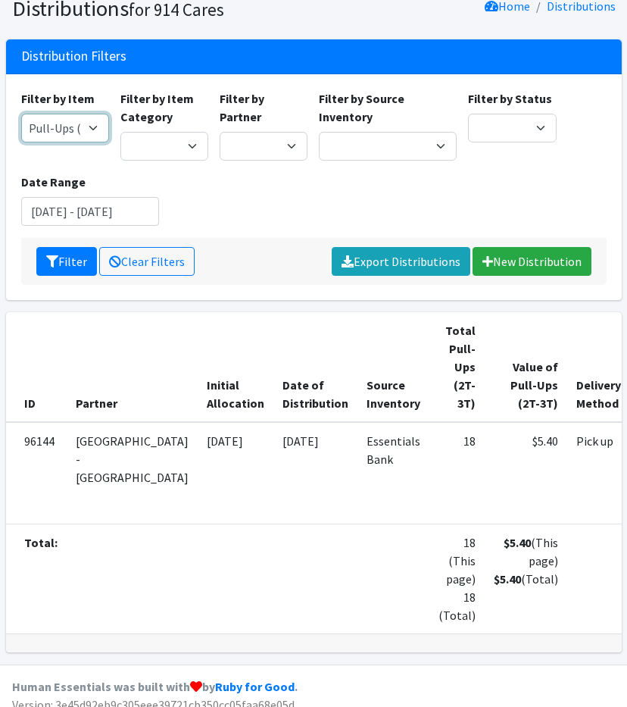
click at [47, 130] on select "11+ Hygiene Kit 2-5 Hygiene Kit 6-10 Hygiene Kit Baby Bank Baby Count Baby Carr…" at bounding box center [65, 128] width 88 height 29
select select "5216"
click at [21, 114] on select "11+ Hygiene Kit 2-5 Hygiene Kit 6-10 Hygiene Kit Baby Bank Baby Count Baby Carr…" at bounding box center [65, 128] width 88 height 29
click at [41, 253] on button "Filter" at bounding box center [66, 261] width 61 height 29
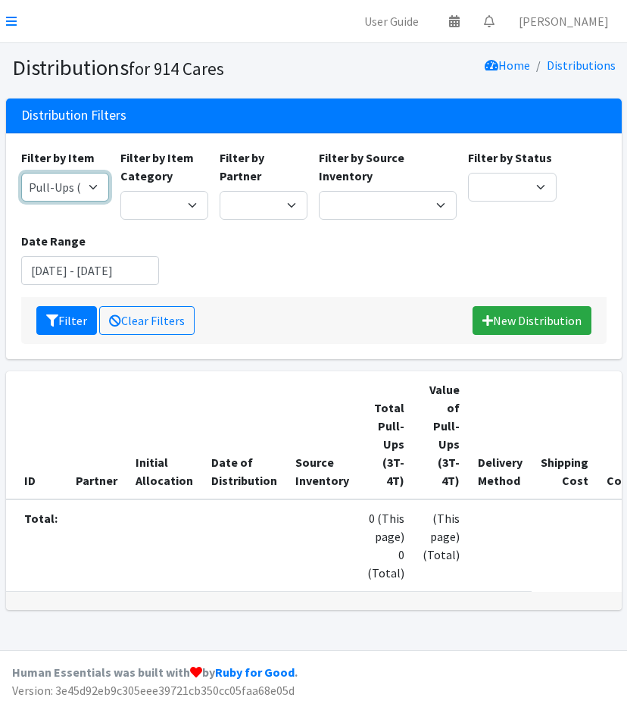
click at [82, 193] on select "11+ Hygiene Kit 2-5 Hygiene Kit 6-10 Hygiene Kit Baby Bank Baby Count Baby Carr…" at bounding box center [65, 187] width 88 height 29
select select "5221"
click at [21, 173] on select "11+ Hygiene Kit 2-5 Hygiene Kit 6-10 Hygiene Kit Baby Bank Baby Count Baby Carr…" at bounding box center [65, 187] width 88 height 29
click at [69, 324] on button "Filter" at bounding box center [66, 320] width 61 height 29
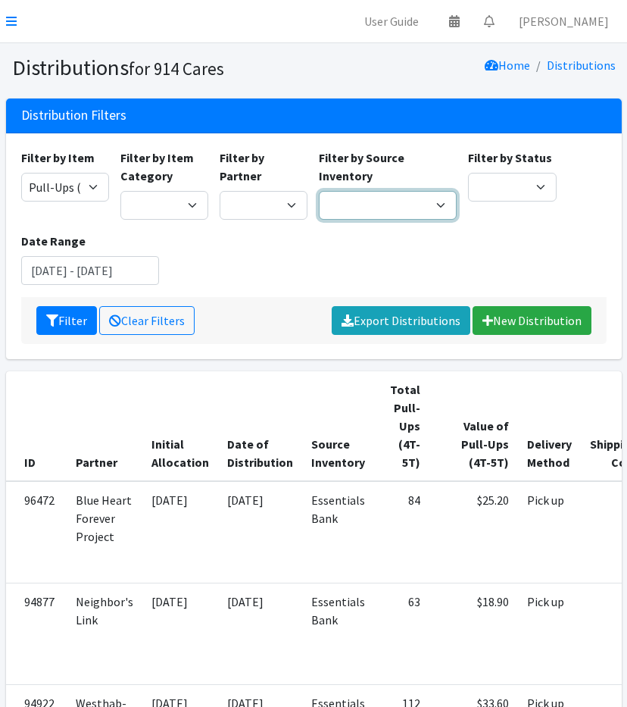
click at [425, 200] on select "Baby Bank Camp Clothing Plus Essentials Bank Westchester Reads" at bounding box center [388, 205] width 138 height 29
select select "305"
click at [319, 191] on select "Baby Bank Camp Clothing Plus Essentials Bank Westchester Reads" at bounding box center [388, 205] width 138 height 29
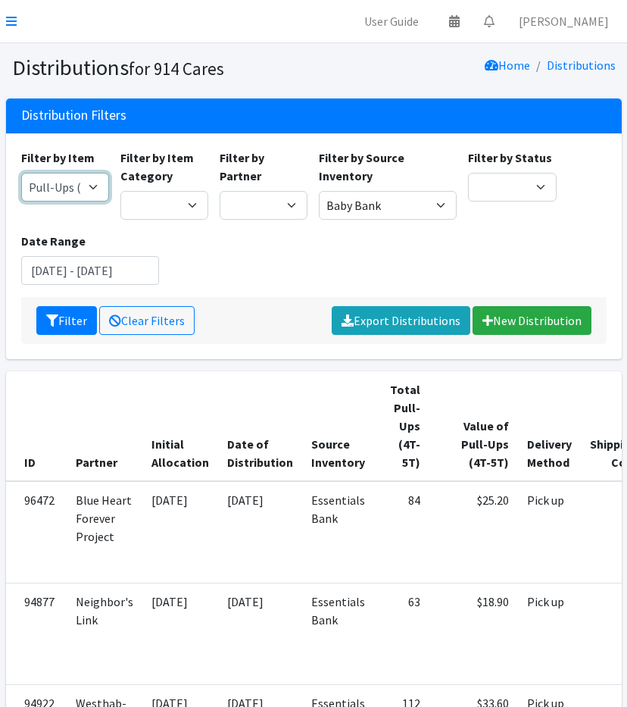
click at [70, 197] on select "11+ Hygiene Kit 2-5 Hygiene Kit 6-10 Hygiene Kit Baby Bank Baby Count Baby Carr…" at bounding box center [65, 187] width 88 height 29
select select "10574"
click at [21, 173] on select "11+ Hygiene Kit 2-5 Hygiene Kit 6-10 Hygiene Kit Baby Bank Baby Count Baby Carr…" at bounding box center [65, 187] width 88 height 29
click at [61, 318] on button "Filter" at bounding box center [66, 320] width 61 height 29
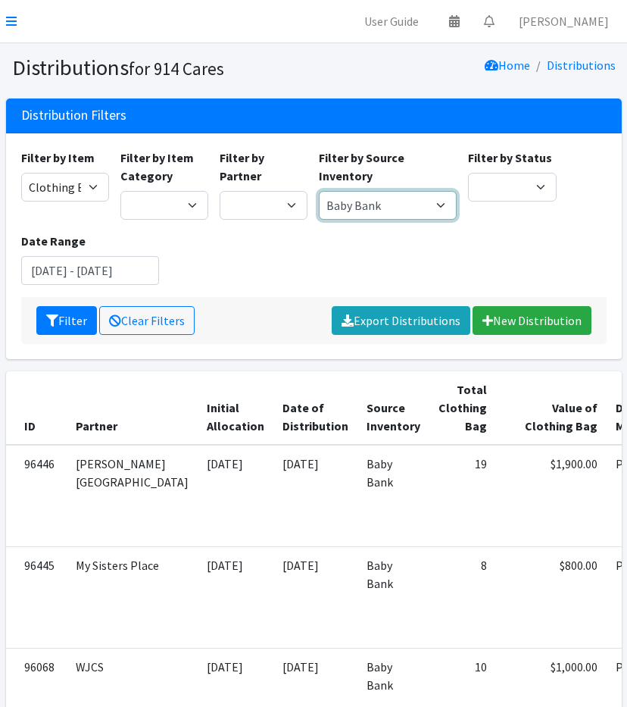
click at [414, 208] on select "Baby Bank Camp Clothing Plus Essentials Bank Westchester Reads" at bounding box center [388, 205] width 138 height 29
select select "207"
click at [319, 191] on select "Baby Bank Camp Clothing Plus Essentials Bank Westchester Reads" at bounding box center [388, 205] width 138 height 29
click at [67, 171] on div "Filter by Item 11+ Hygiene Kit 2-5 Hygiene Kit 6-10 Hygiene Kit Baby Bank Baby …" at bounding box center [64, 184] width 99 height 71
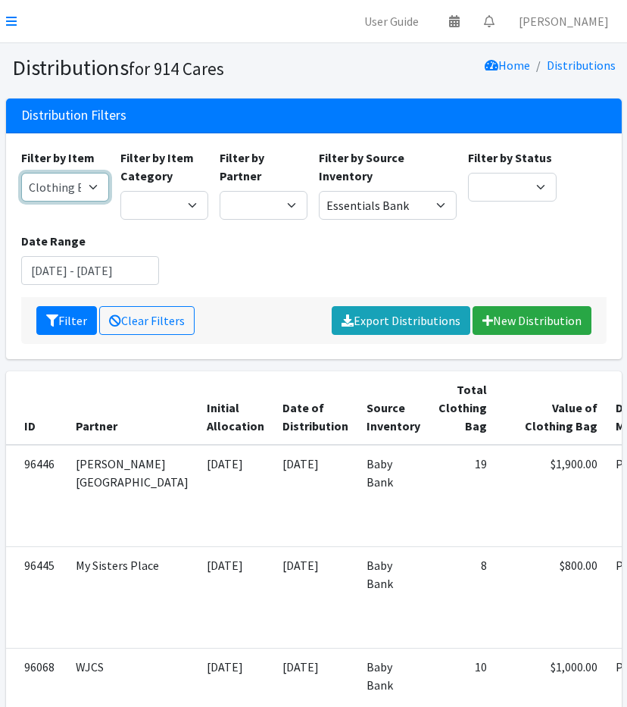
click at [77, 183] on select "11+ Hygiene Kit 2-5 Hygiene Kit 6-10 Hygiene Kit Baby Bank Baby Count Baby Carr…" at bounding box center [65, 187] width 88 height 29
click at [52, 187] on select "11+ Hygiene Kit 2-5 Hygiene Kit 6-10 Hygiene Kit Baby Bank Baby Count Baby Carr…" at bounding box center [65, 187] width 88 height 29
select select "5217"
click at [21, 173] on select "11+ Hygiene Kit 2-5 Hygiene Kit 6-10 Hygiene Kit Baby Bank Baby Count Baby Carr…" at bounding box center [65, 187] width 88 height 29
click at [59, 308] on button "Filter" at bounding box center [66, 320] width 61 height 29
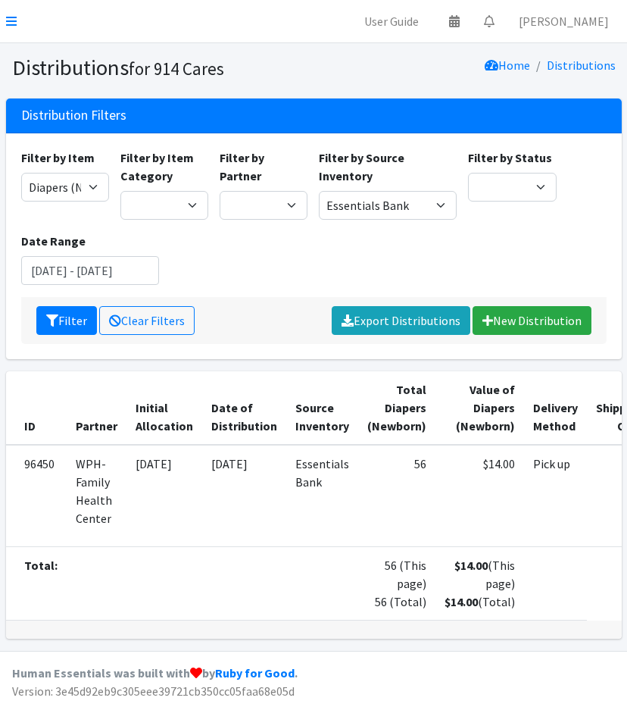
scroll to position [26, 0]
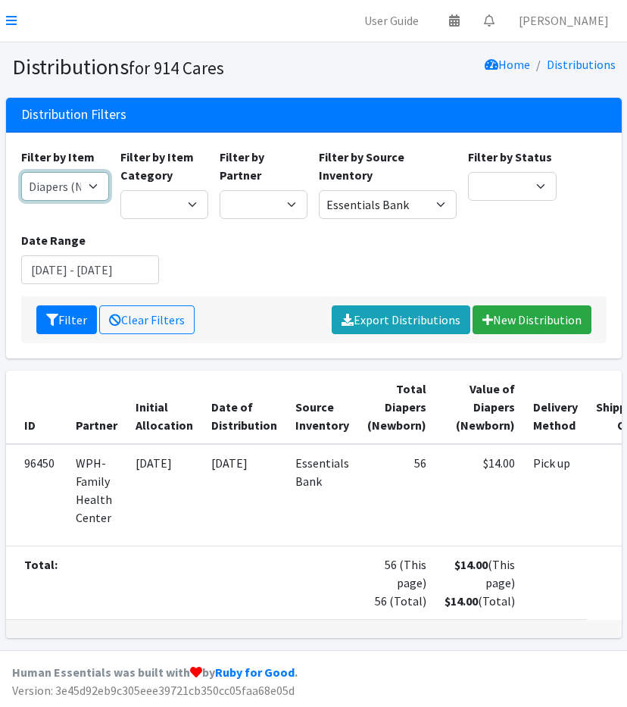
click at [71, 172] on select "11+ Hygiene Kit 2-5 Hygiene Kit 6-10 Hygiene Kit Baby Bank Baby Count Baby Carr…" at bounding box center [65, 186] width 88 height 29
select select "5195"
click at [21, 172] on select "11+ Hygiene Kit 2-5 Hygiene Kit 6-10 Hygiene Kit Baby Bank Baby Count Baby Carr…" at bounding box center [65, 186] width 88 height 29
click at [72, 305] on button "Filter" at bounding box center [66, 319] width 61 height 29
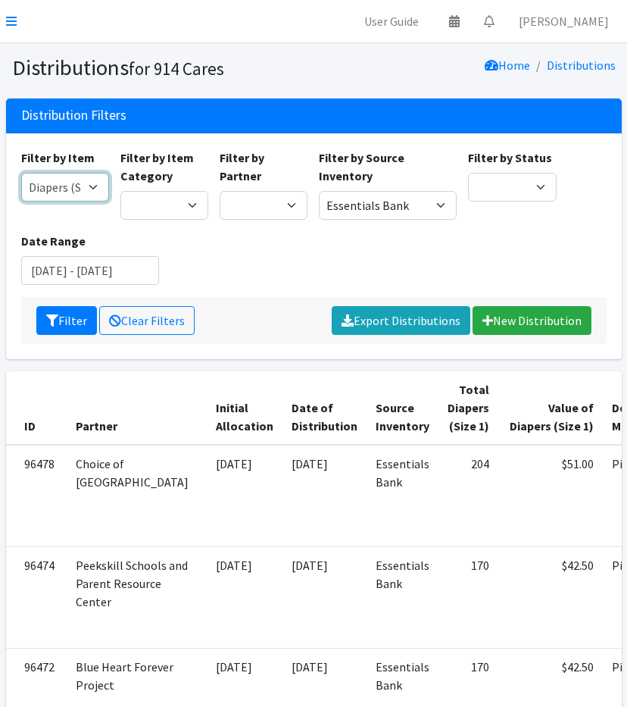
click at [58, 181] on select "11+ Hygiene Kit 2-5 Hygiene Kit 6-10 Hygiene Kit Baby Bank Baby Count Baby Carr…" at bounding box center [65, 187] width 88 height 29
select select "5196"
click at [21, 173] on select "11+ Hygiene Kit 2-5 Hygiene Kit 6-10 Hygiene Kit Baby Bank Baby Count Baby Carr…" at bounding box center [65, 187] width 88 height 29
click at [59, 301] on div "Filter Clear Filters Export Distributions New Distribution" at bounding box center [314, 320] width 586 height 47
click at [63, 315] on button "Filter" at bounding box center [66, 320] width 61 height 29
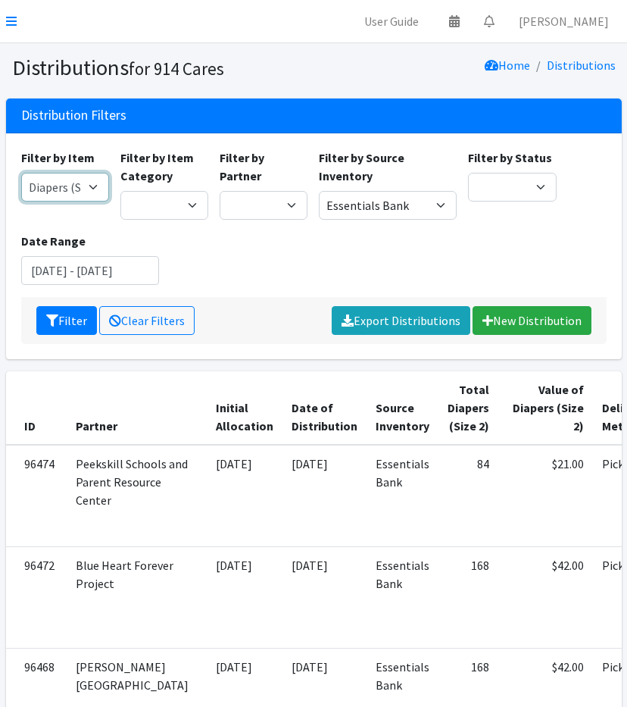
click at [73, 180] on select "11+ Hygiene Kit 2-5 Hygiene Kit 6-10 Hygiene Kit Baby Bank Baby Count Baby Carr…" at bounding box center [65, 187] width 88 height 29
select select "5205"
click at [21, 173] on select "11+ Hygiene Kit 2-5 Hygiene Kit 6-10 Hygiene Kit Baby Bank Baby Count Baby Carr…" at bounding box center [65, 187] width 88 height 29
click at [65, 318] on button "Filter" at bounding box center [66, 320] width 61 height 29
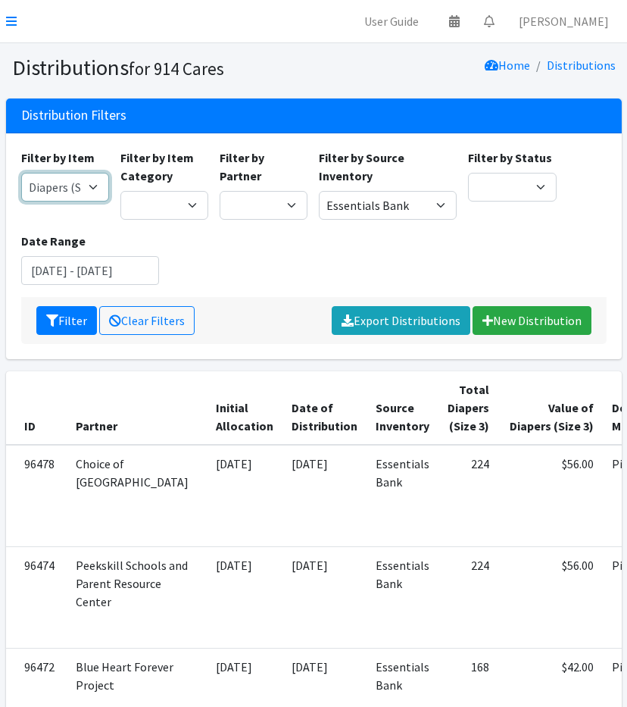
click at [74, 181] on select "11+ Hygiene Kit 2-5 Hygiene Kit 6-10 Hygiene Kit Baby Bank Baby Count Baby Carr…" at bounding box center [65, 187] width 88 height 29
select select "5206"
click at [21, 173] on select "11+ Hygiene Kit 2-5 Hygiene Kit 6-10 Hygiene Kit Baby Bank Baby Count Baby Carr…" at bounding box center [65, 187] width 88 height 29
click at [52, 317] on icon "submit" at bounding box center [52, 321] width 12 height 12
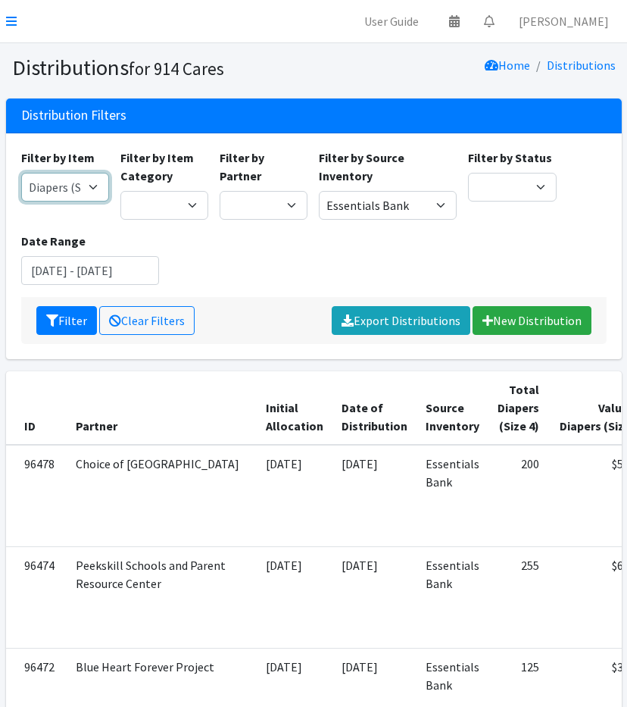
click at [67, 187] on select "11+ Hygiene Kit 2-5 Hygiene Kit 6-10 Hygiene Kit Baby Bank Baby Count Baby Carr…" at bounding box center [65, 187] width 88 height 29
select select "5208"
click at [21, 173] on select "11+ Hygiene Kit 2-5 Hygiene Kit 6-10 Hygiene Kit Baby Bank Baby Count Baby Carr…" at bounding box center [65, 187] width 88 height 29
click at [49, 306] on button "Filter" at bounding box center [66, 320] width 61 height 29
click at [73, 195] on select "11+ Hygiene Kit 2-5 Hygiene Kit 6-10 Hygiene Kit Baby Bank Baby Count Baby Carr…" at bounding box center [65, 187] width 88 height 29
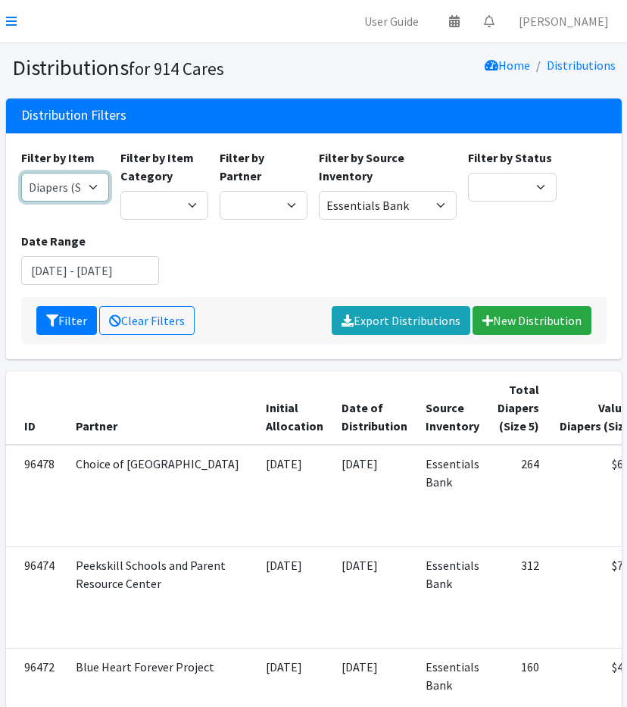
select select "5209"
click at [21, 173] on select "11+ Hygiene Kit 2-5 Hygiene Kit 6-10 Hygiene Kit Baby Bank Baby Count Baby Carr…" at bounding box center [65, 187] width 88 height 29
click at [64, 319] on button "Filter" at bounding box center [66, 320] width 61 height 29
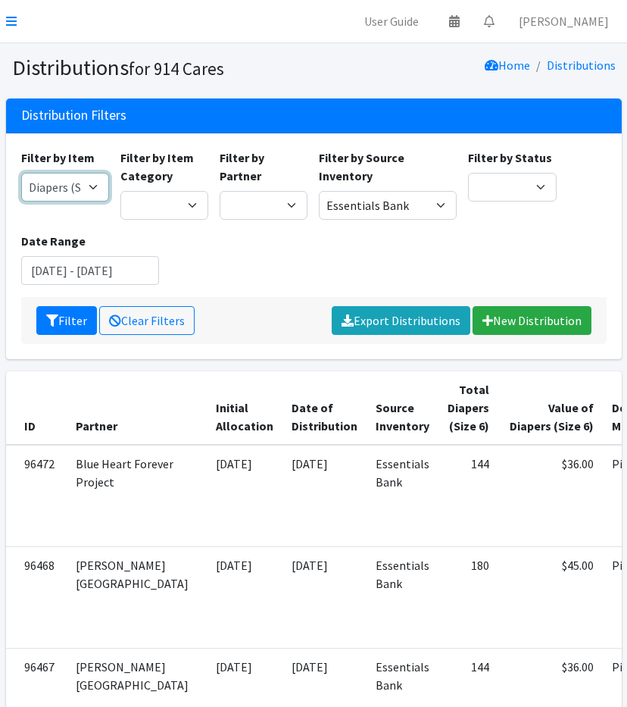
click at [46, 181] on select "11+ Hygiene Kit 2-5 Hygiene Kit 6-10 Hygiene Kit Baby Bank Baby Count Baby Carr…" at bounding box center [65, 187] width 88 height 29
select select "5204"
click at [21, 173] on select "11+ Hygiene Kit 2-5 Hygiene Kit 6-10 Hygiene Kit Baby Bank Baby Count Baby Carr…" at bounding box center [65, 187] width 88 height 29
click at [53, 299] on div "Filter Clear Filters Export Distributions New Distribution" at bounding box center [314, 320] width 586 height 47
click at [53, 315] on icon "submit" at bounding box center [52, 321] width 12 height 12
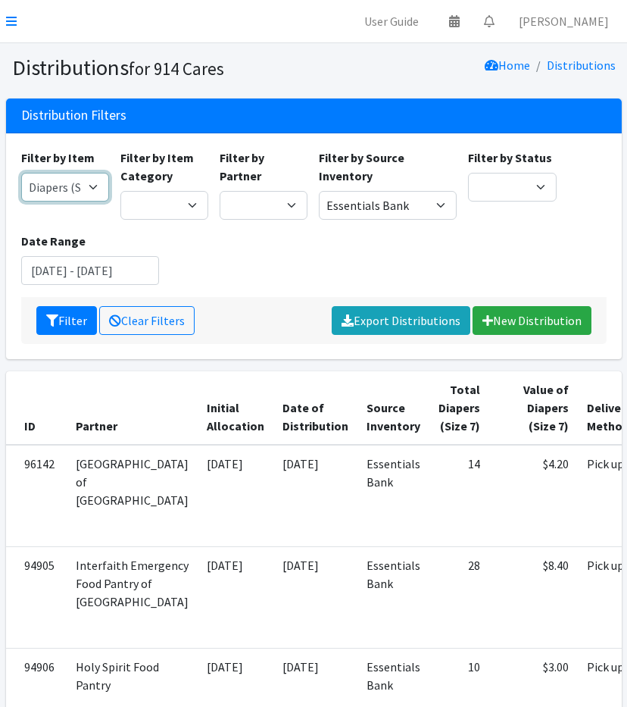
click at [47, 187] on select "11+ Hygiene Kit 2-5 Hygiene Kit 6-10 Hygiene Kit Baby Bank Baby Count Baby Carr…" at bounding box center [65, 187] width 88 height 29
click at [21, 173] on select "11+ Hygiene Kit 2-5 Hygiene Kit 6-10 Hygiene Kit Baby Bank Baby Count Baby Carr…" at bounding box center [65, 187] width 88 height 29
click at [36, 189] on select "11+ Hygiene Kit 2-5 Hygiene Kit 6-10 Hygiene Kit Baby Bank Baby Count Baby Carr…" at bounding box center [65, 187] width 88 height 29
select select "5198"
click at [21, 173] on select "11+ Hygiene Kit 2-5 Hygiene Kit 6-10 Hygiene Kit Baby Bank Baby Count Baby Carr…" at bounding box center [65, 187] width 88 height 29
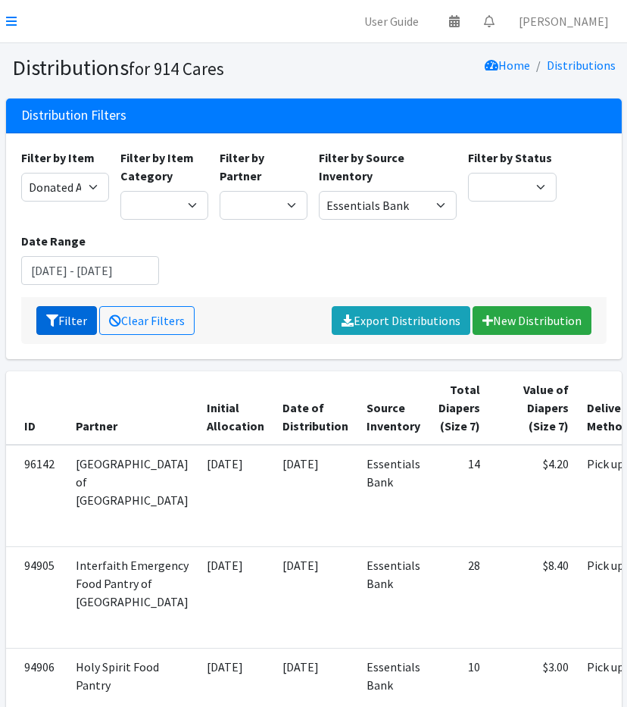
click at [39, 327] on button "Filter" at bounding box center [66, 320] width 61 height 29
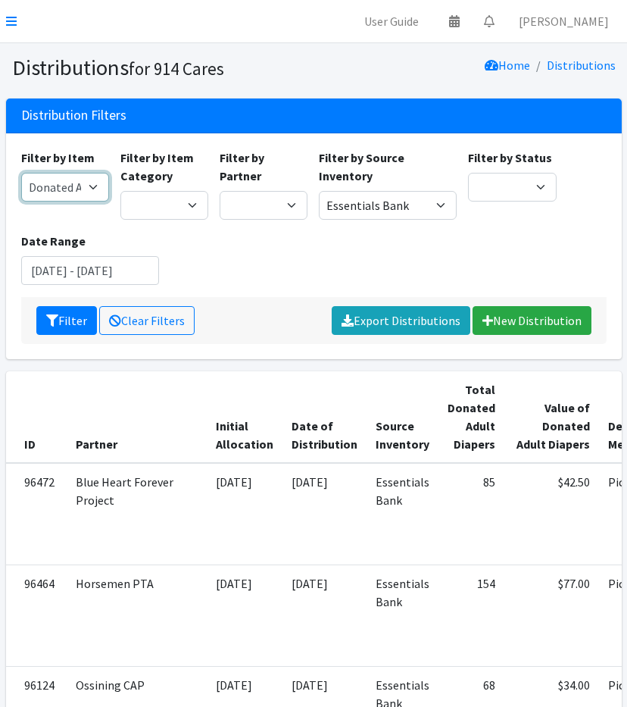
click at [47, 189] on select "11+ Hygiene Kit 2-5 Hygiene Kit 6-10 Hygiene Kit Baby Bank Baby Count Baby Carr…" at bounding box center [65, 187] width 88 height 29
select select "5214"
click at [21, 173] on select "11+ Hygiene Kit 2-5 Hygiene Kit 6-10 Hygiene Kit Baby Bank Baby Count Baby Carr…" at bounding box center [65, 187] width 88 height 29
click at [41, 313] on button "Filter" at bounding box center [66, 320] width 61 height 29
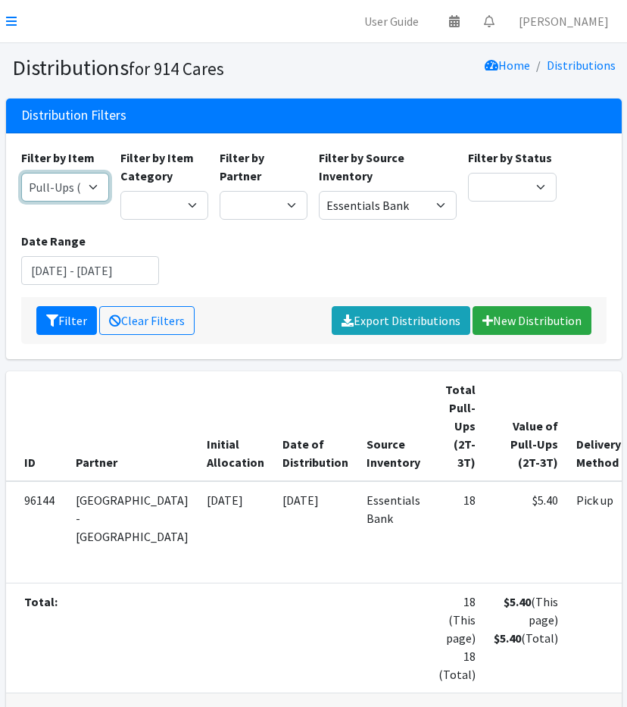
click at [38, 190] on select "11+ Hygiene Kit 2-5 Hygiene Kit 6-10 Hygiene Kit Baby Bank Baby Count Baby Carr…" at bounding box center [65, 187] width 88 height 29
select select "5216"
click at [21, 173] on select "11+ Hygiene Kit 2-5 Hygiene Kit 6-10 Hygiene Kit Baby Bank Baby Count Baby Carr…" at bounding box center [65, 187] width 88 height 29
click at [42, 325] on button "Filter" at bounding box center [66, 320] width 61 height 29
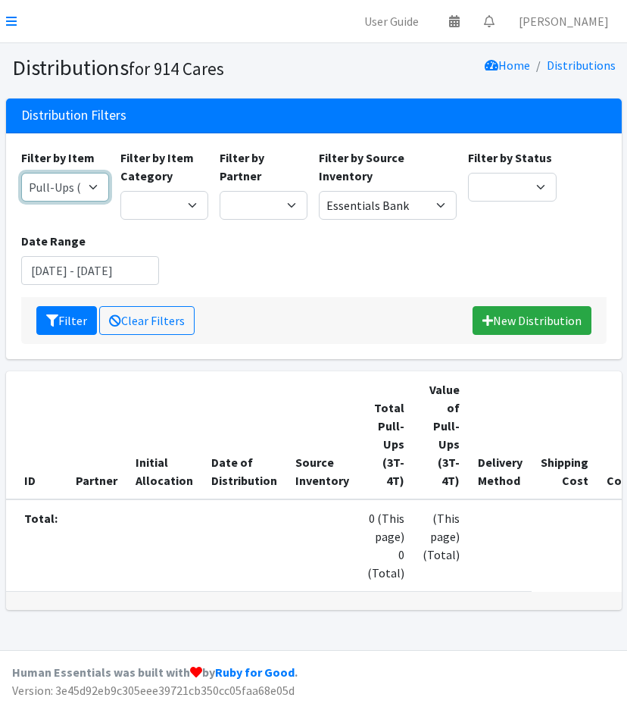
click at [71, 174] on select "11+ Hygiene Kit 2-5 Hygiene Kit 6-10 Hygiene Kit Baby Bank Baby Count Baby Carr…" at bounding box center [65, 187] width 88 height 29
select select "5221"
click at [21, 173] on select "11+ Hygiene Kit 2-5 Hygiene Kit 6-10 Hygiene Kit Baby Bank Baby Count Baby Carr…" at bounding box center [65, 187] width 88 height 29
click at [65, 326] on button "Filter" at bounding box center [66, 320] width 61 height 29
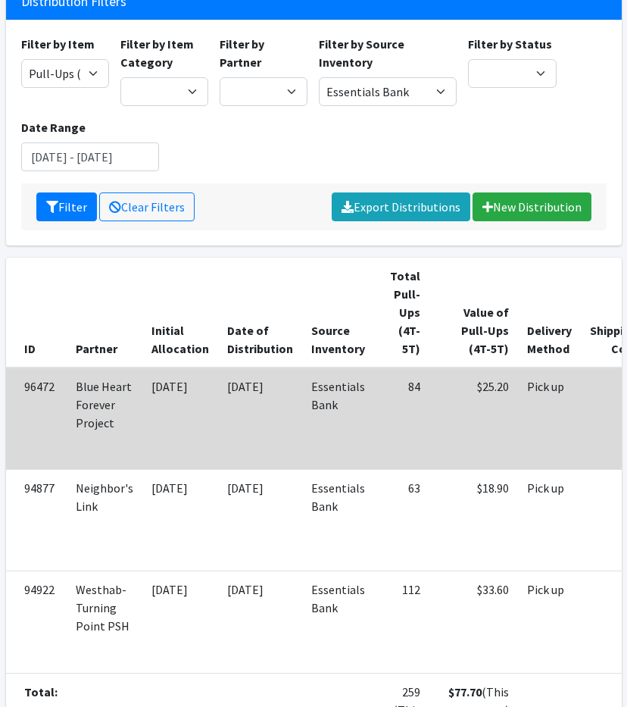
scroll to position [106, 0]
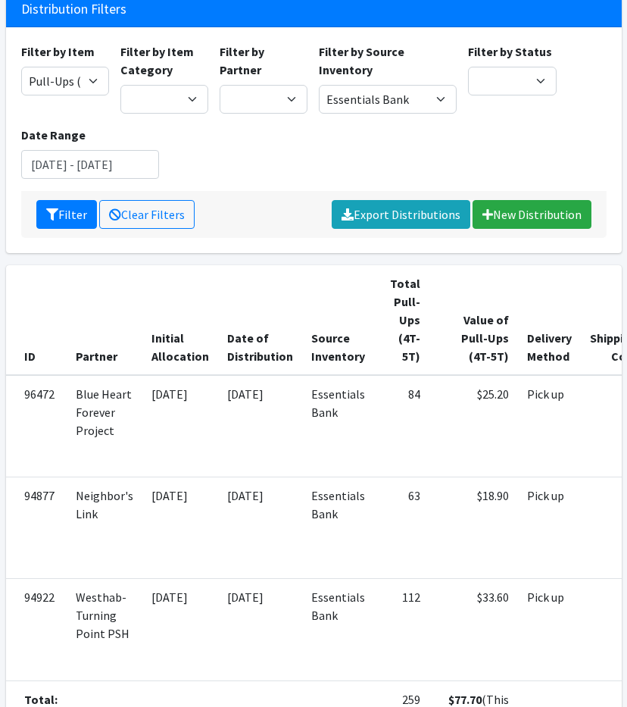
click at [267, 274] on th "Date of Distribution" at bounding box center [260, 320] width 84 height 110
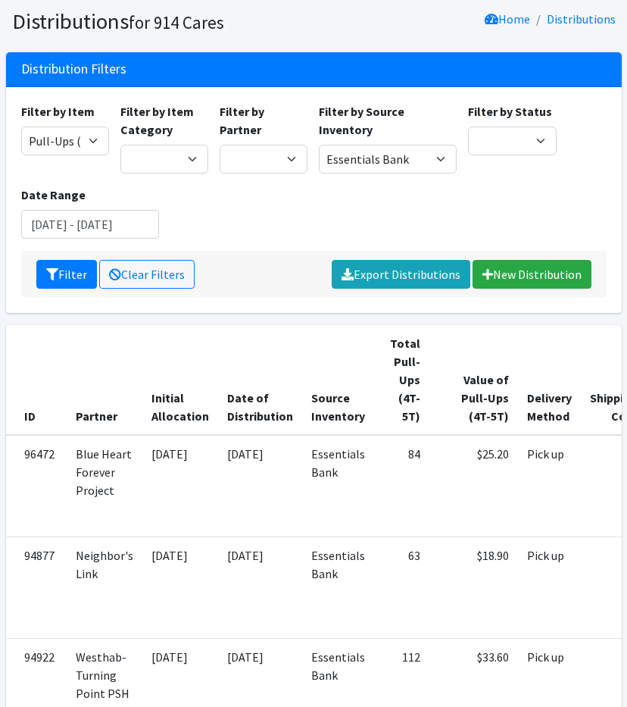
scroll to position [43, 0]
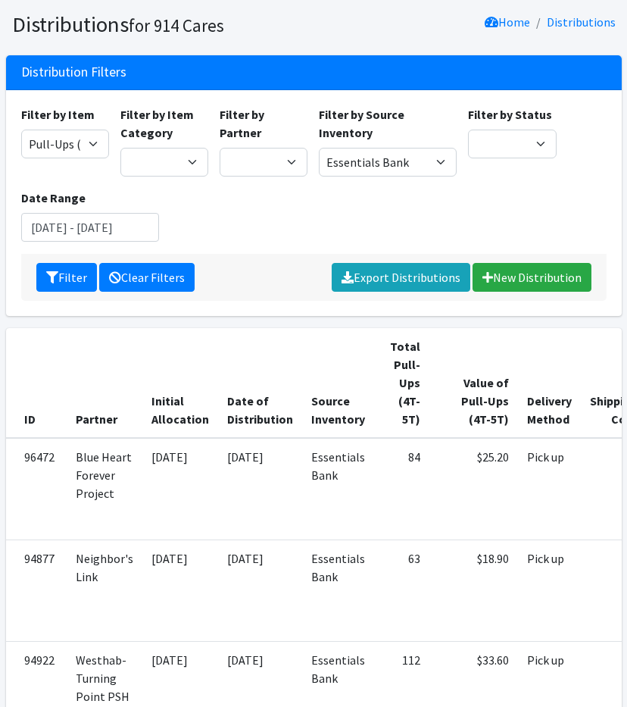
click at [139, 277] on link "Clear Filters" at bounding box center [146, 277] width 95 height 29
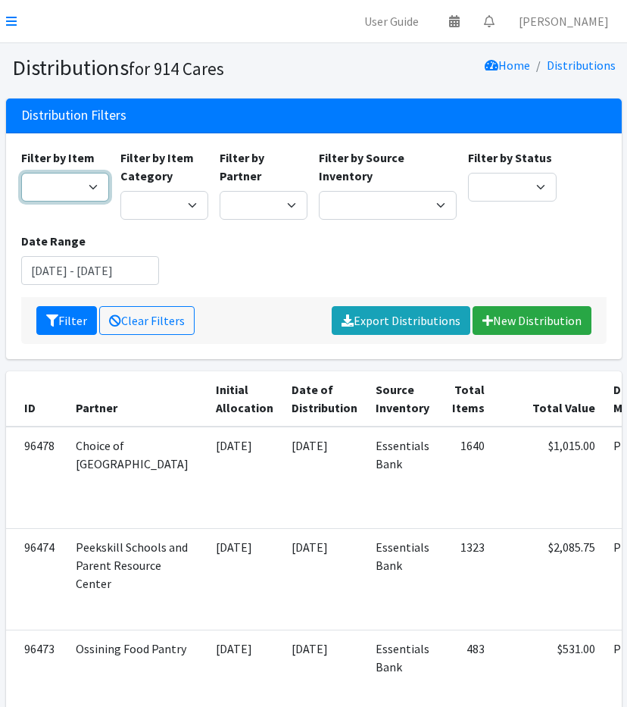
click at [76, 189] on select "11+ Hygiene Kit 2-5 Hygiene Kit 6-10 Hygiene Kit Baby Bank Baby Count Baby Carr…" at bounding box center [65, 187] width 88 height 29
select select "10582"
click at [21, 173] on select "11+ Hygiene Kit 2-5 Hygiene Kit 6-10 Hygiene Kit Baby Bank Baby Count Baby Carr…" at bounding box center [65, 187] width 88 height 29
click at [58, 315] on button "Filter" at bounding box center [66, 320] width 61 height 29
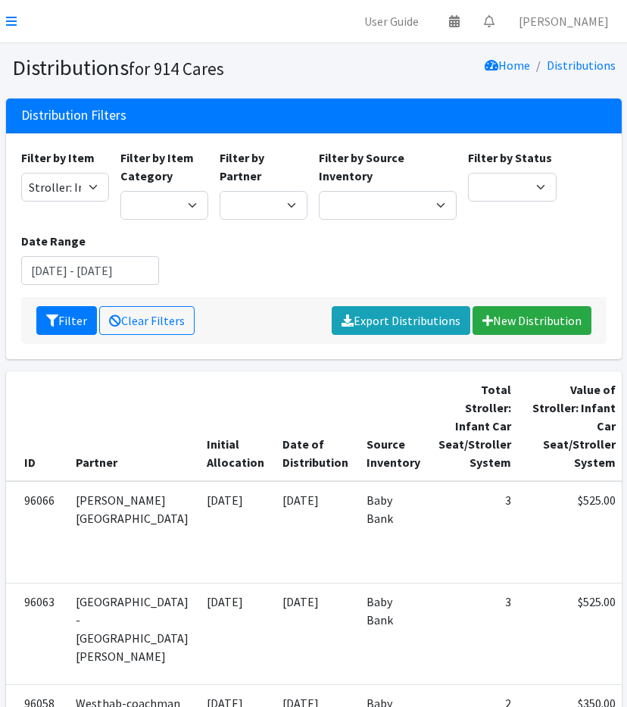
click at [188, 361] on div "Distribution Filters Filter by Item 11+ Hygiene Kit 2-5 Hygiene Kit 6-10 Hygien…" at bounding box center [313, 235] width 627 height 273
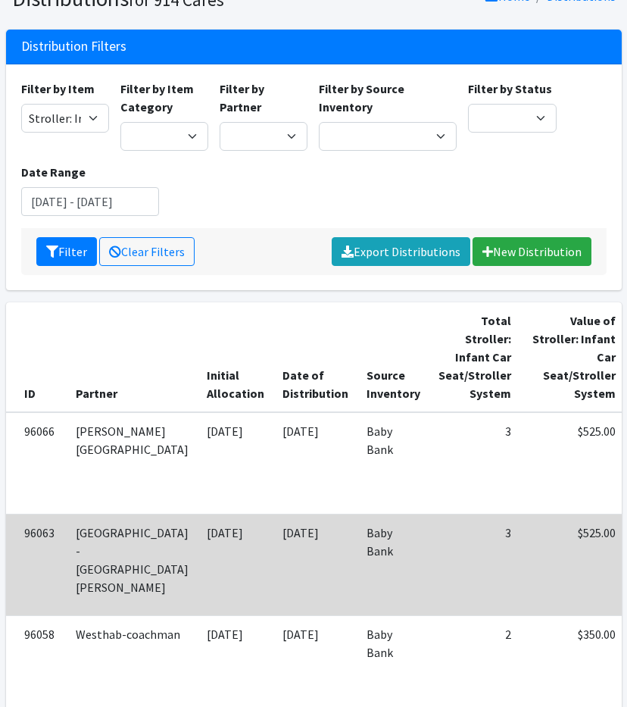
scroll to position [8, 0]
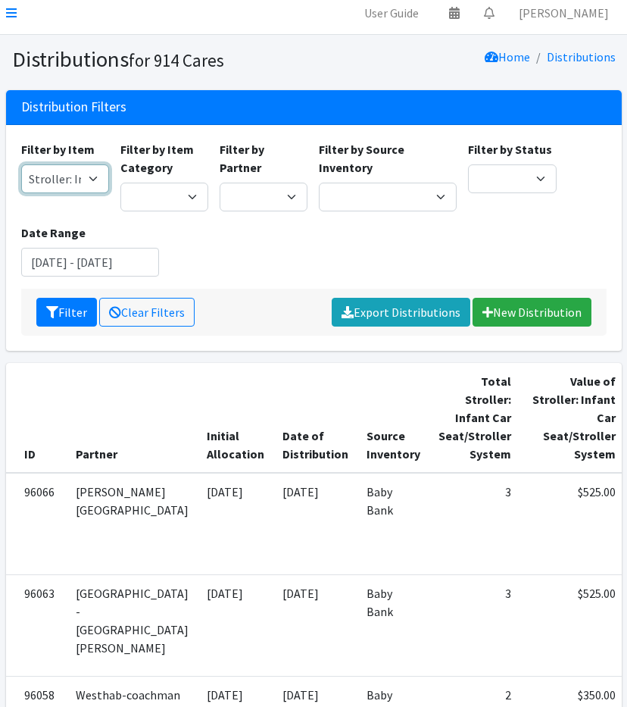
click at [56, 174] on select "11+ Hygiene Kit 2-5 Hygiene Kit 6-10 Hygiene Kit Baby Bank Baby Count Baby Carr…" at bounding box center [65, 178] width 88 height 29
click at [385, 215] on div "Filter by Item 11+ Hygiene Kit 2-5 Hygiene Kit 6-10 Hygiene Kit Baby Bank Baby …" at bounding box center [313, 214] width 597 height 149
click at [70, 268] on input "[DATE] - [DATE]" at bounding box center [90, 262] width 138 height 29
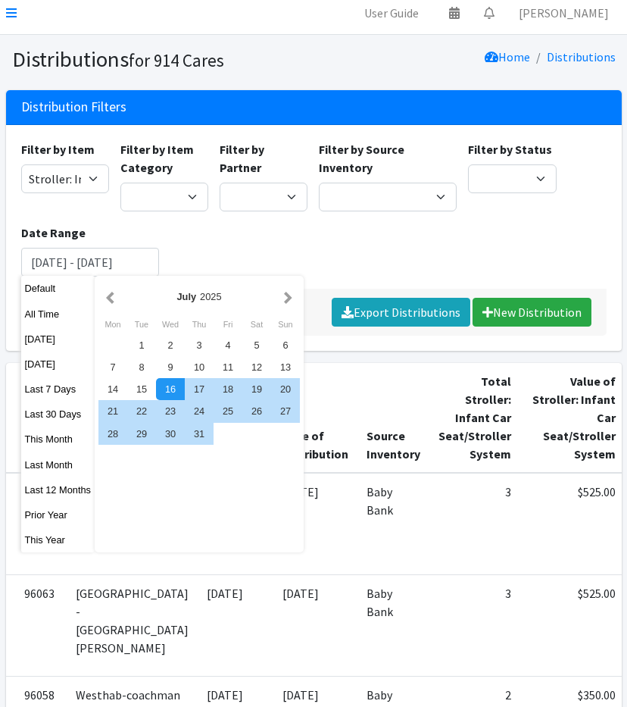
click at [226, 259] on div "Filter by Item 11+ Hygiene Kit 2-5 Hygiene Kit 6-10 Hygiene Kit Baby Bank Baby …" at bounding box center [313, 214] width 597 height 149
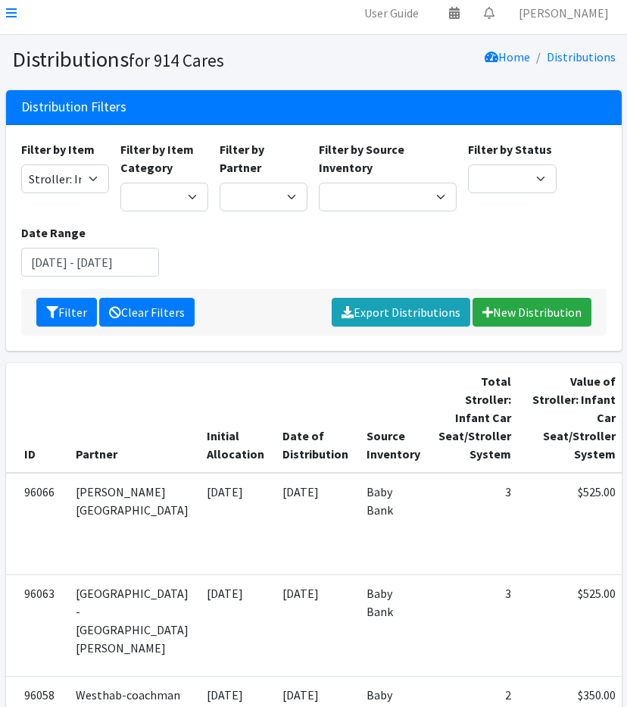
click at [106, 311] on link "Clear Filters" at bounding box center [146, 312] width 95 height 29
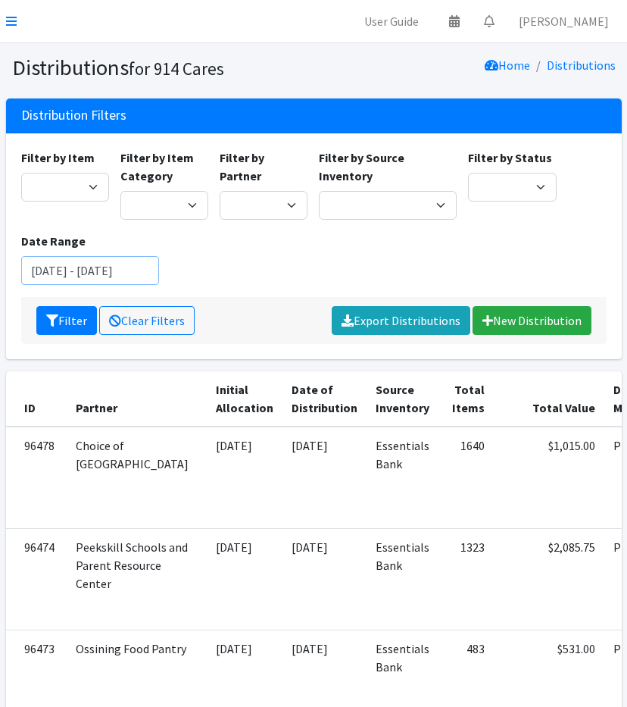
click at [68, 270] on input "[DATE] - [DATE]" at bounding box center [90, 270] width 138 height 29
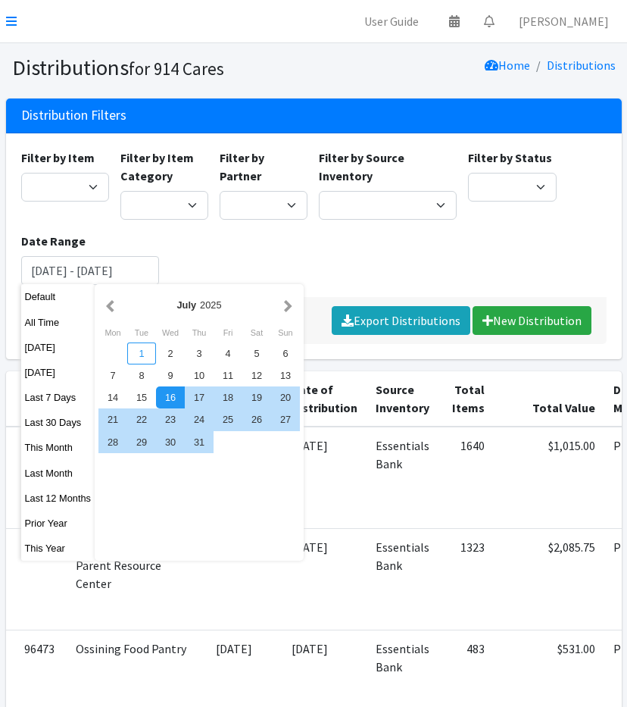
click at [142, 352] on div "1" at bounding box center [141, 354] width 29 height 22
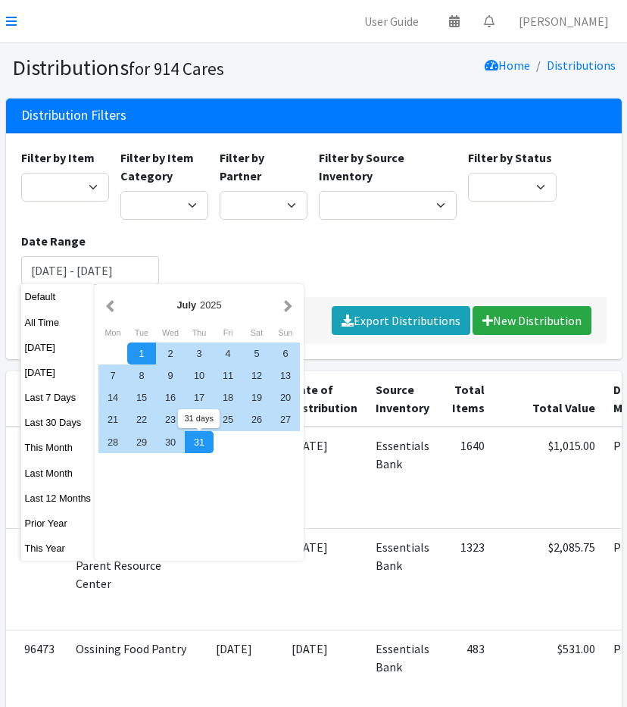
click at [194, 440] on div "31" at bounding box center [199, 442] width 29 height 22
type input "[DATE] - [DATE]"
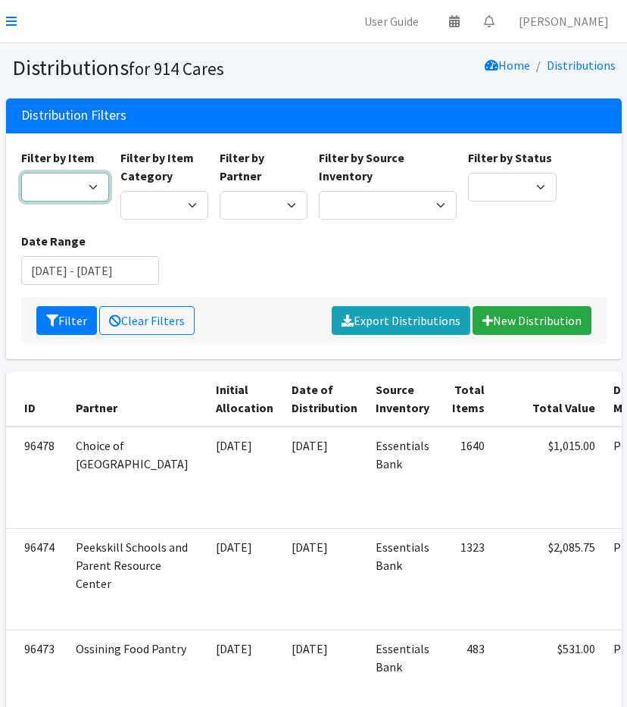
click at [50, 196] on select "11+ Hygiene Kit 2-5 Hygiene Kit 6-10 Hygiene Kit Baby Bank Baby Count Baby Carr…" at bounding box center [65, 187] width 88 height 29
select select "10582"
click at [21, 173] on select "11+ Hygiene Kit 2-5 Hygiene Kit 6-10 Hygiene Kit Baby Bank Baby Count Baby Carr…" at bounding box center [65, 187] width 88 height 29
click at [70, 323] on button "Filter" at bounding box center [66, 320] width 61 height 29
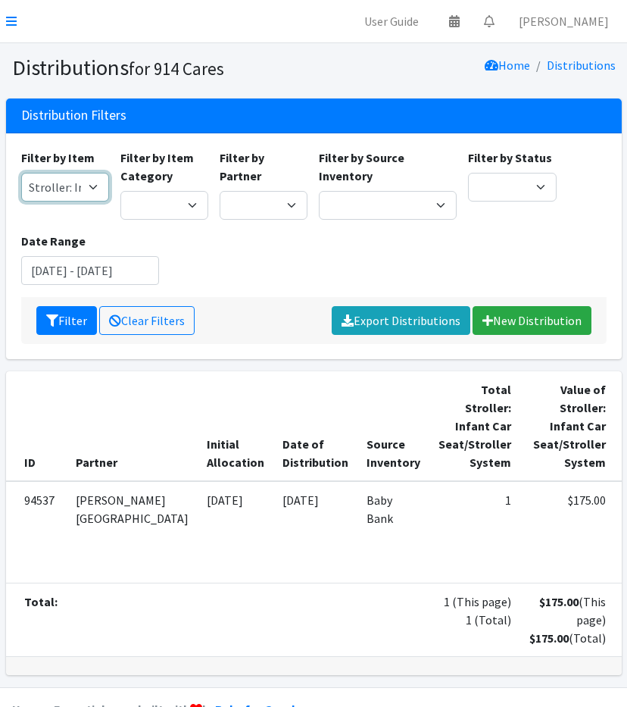
click at [67, 191] on select "11+ Hygiene Kit 2-5 Hygiene Kit 6-10 Hygiene Kit Baby Bank Baby Count Baby Carr…" at bounding box center [65, 187] width 88 height 29
select select "5219"
click at [21, 173] on select "11+ Hygiene Kit 2-5 Hygiene Kit 6-10 Hygiene Kit Baby Bank Baby Count Baby Carr…" at bounding box center [65, 187] width 88 height 29
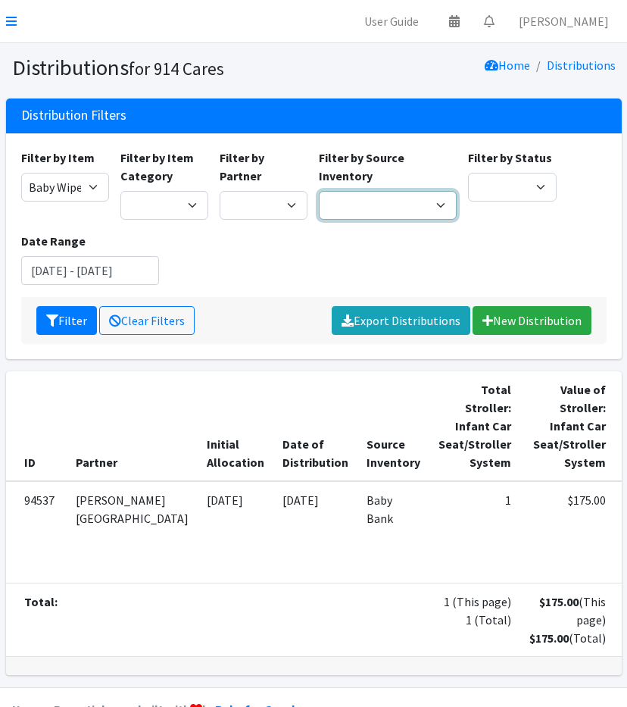
click at [349, 202] on select "Baby Bank Camp Clothing Plus Essentials Bank Westchester Reads" at bounding box center [388, 205] width 138 height 29
select select "305"
click at [319, 191] on select "Baby Bank Camp Clothing Plus Essentials Bank Westchester Reads" at bounding box center [388, 205] width 138 height 29
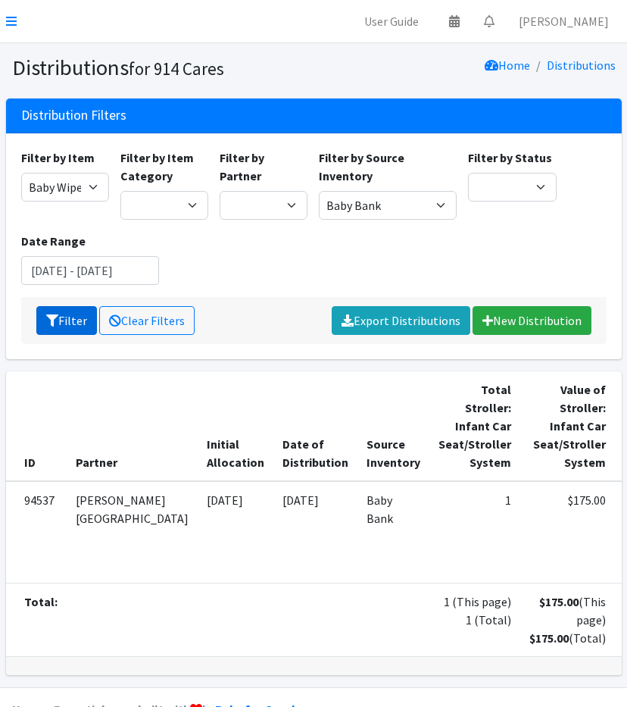
click at [46, 318] on icon "submit" at bounding box center [52, 321] width 12 height 12
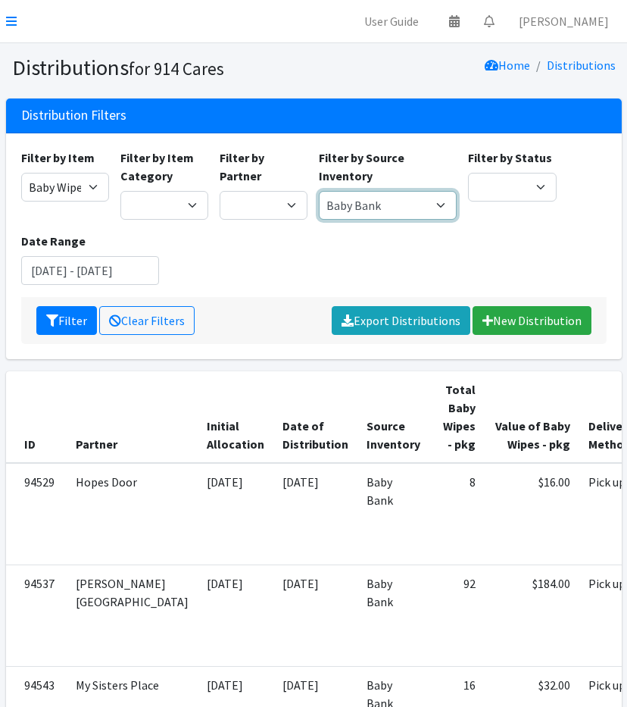
click at [349, 196] on select "Baby Bank Camp Clothing Plus Essentials Bank Westchester Reads" at bounding box center [388, 205] width 138 height 29
select select "207"
click at [319, 191] on select "Baby Bank Camp Clothing Plus Essentials Bank Westchester Reads" at bounding box center [388, 205] width 138 height 29
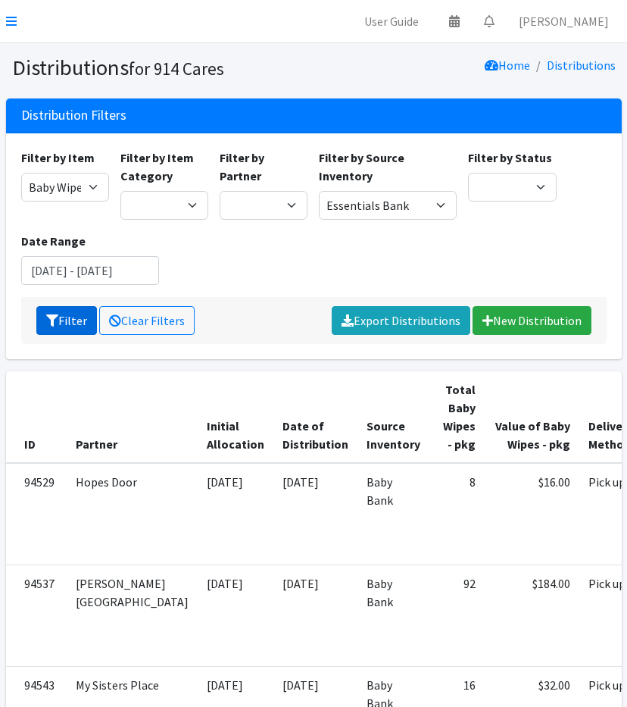
click at [67, 316] on button "Filter" at bounding box center [66, 320] width 61 height 29
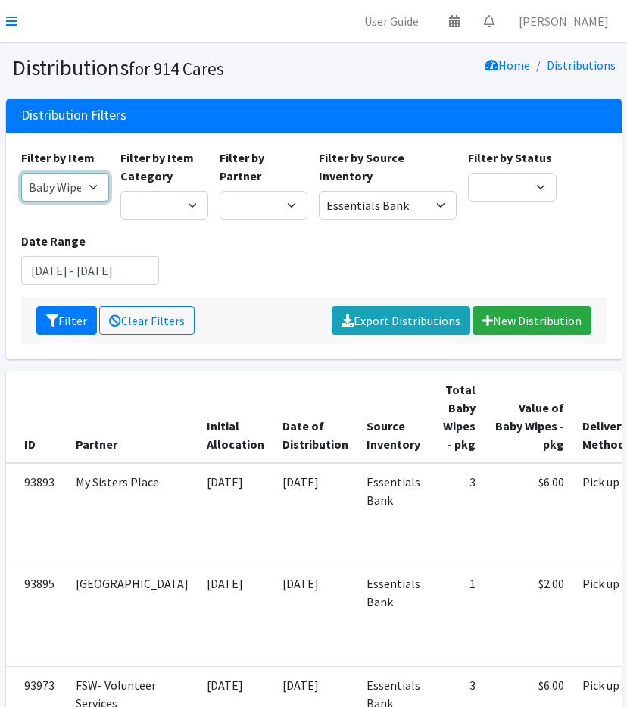
click at [42, 198] on select "11+ Hygiene Kit 2-5 Hygiene Kit 6-10 Hygiene Kit Baby Bank Baby Count Baby Carr…" at bounding box center [65, 187] width 88 height 29
click at [311, 205] on div "Filter by Partner 4Communities 914United Abbot House Accompany Now All Access Y…" at bounding box center [263, 184] width 99 height 71
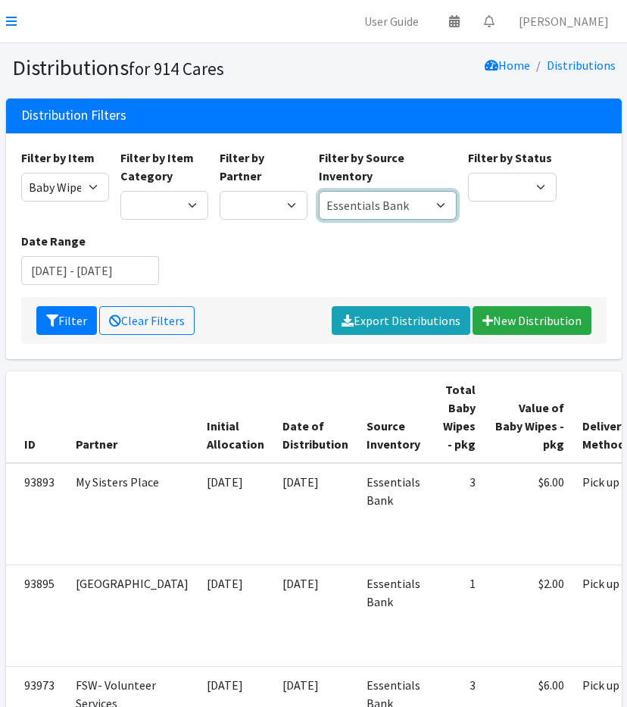
click at [358, 213] on select "Baby Bank Camp Clothing Plus Essentials Bank Westchester Reads" at bounding box center [388, 205] width 138 height 29
select select
click at [319, 191] on select "Baby Bank Camp Clothing Plus Essentials Bank Westchester Reads" at bounding box center [388, 205] width 138 height 29
click at [12, 172] on div "Filter by Item 11+ Hygiene Kit 2-5 Hygiene Kit 6-10 Hygiene Kit Baby Bank Baby …" at bounding box center [314, 246] width 616 height 226
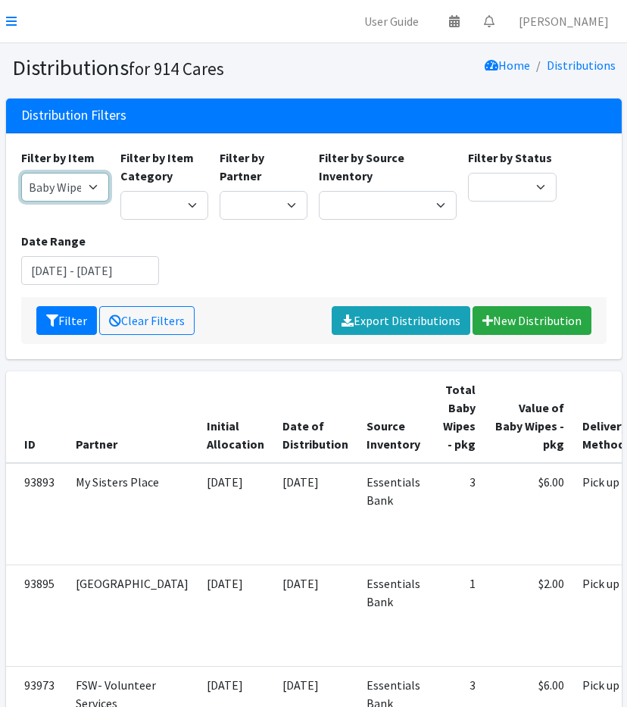
click at [71, 190] on select "11+ Hygiene Kit 2-5 Hygiene Kit 6-10 Hygiene Kit Baby Bank Baby Count Baby Carr…" at bounding box center [65, 187] width 88 height 29
select select "5226"
click at [21, 173] on select "11+ Hygiene Kit 2-5 Hygiene Kit 6-10 Hygiene Kit Baby Bank Baby Count Baby Carr…" at bounding box center [65, 187] width 88 height 29
click at [49, 331] on button "Filter" at bounding box center [66, 320] width 61 height 29
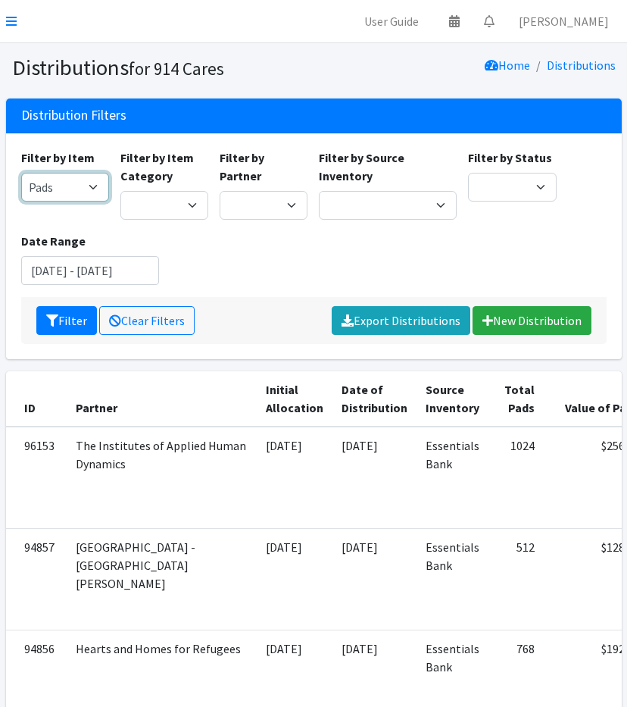
click at [81, 188] on select "11+ Hygiene Kit 2-5 Hygiene Kit 6-10 Hygiene Kit Baby Bank Baby Count Baby Carr…" at bounding box center [65, 187] width 88 height 29
select select "5213"
click at [21, 173] on select "11+ Hygiene Kit 2-5 Hygiene Kit 6-10 Hygiene Kit Baby Bank Baby Count Baby Carr…" at bounding box center [65, 187] width 88 height 29
click at [58, 321] on button "Filter" at bounding box center [66, 320] width 61 height 29
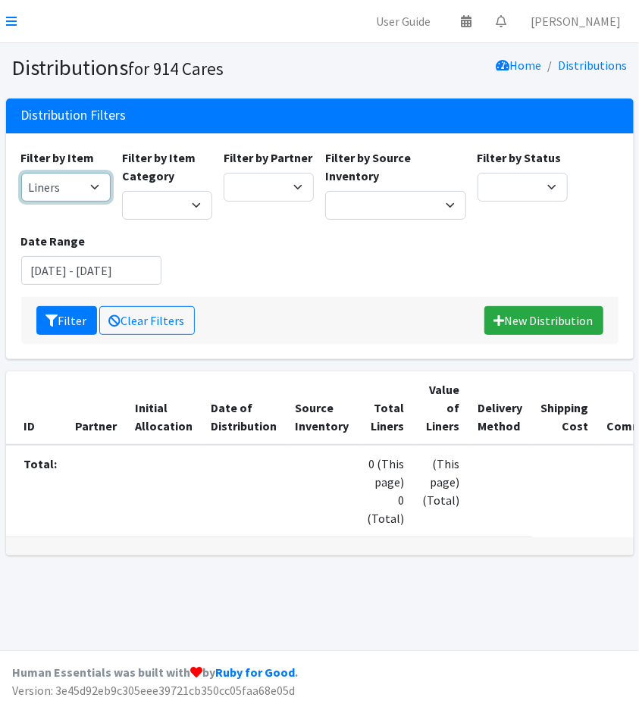
click at [32, 174] on select "11+ Hygiene Kit 2-5 Hygiene Kit 6-10 Hygiene Kit Baby Bank Baby Count Baby Carr…" at bounding box center [66, 187] width 90 height 29
select select "5198"
click at [21, 173] on select "11+ Hygiene Kit 2-5 Hygiene Kit 6-10 Hygiene Kit Baby Bank Baby Count Baby Carr…" at bounding box center [66, 187] width 90 height 29
click at [66, 322] on button "Filter" at bounding box center [66, 320] width 61 height 29
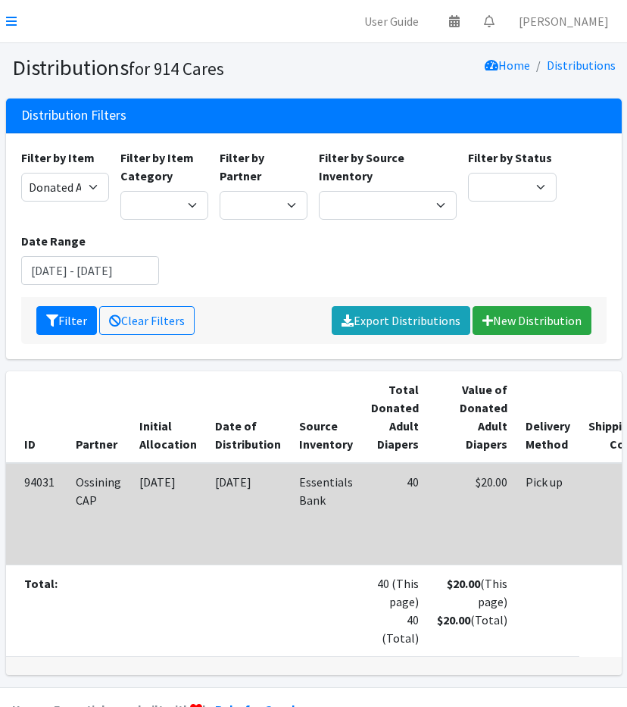
scroll to position [62, 0]
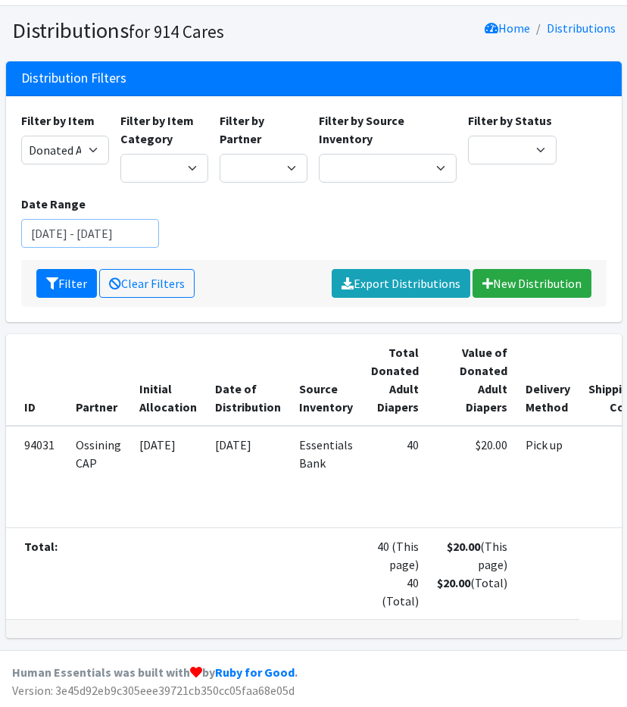
click at [98, 219] on input "[DATE] - [DATE]" at bounding box center [90, 233] width 138 height 29
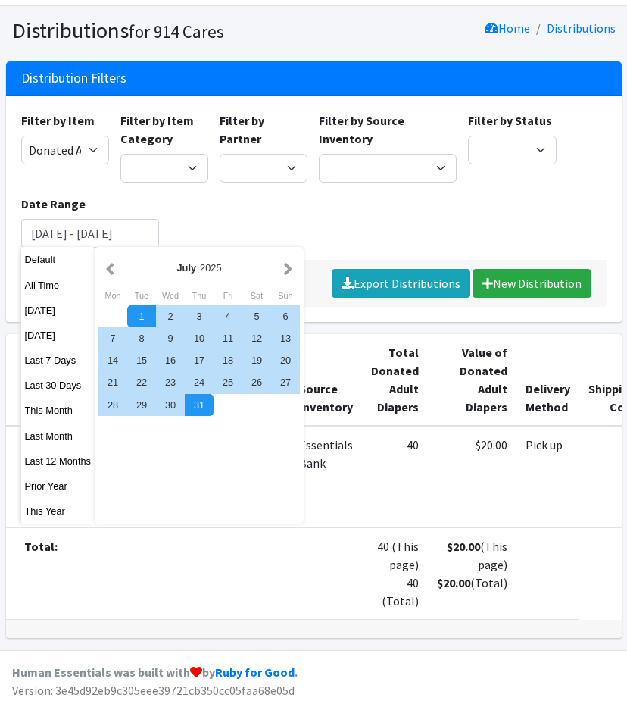
click at [300, 179] on div "Filter by Item 11+ Hygiene Kit 2-5 Hygiene Kit 6-10 Hygiene Kit Baby Bank Baby …" at bounding box center [313, 185] width 597 height 149
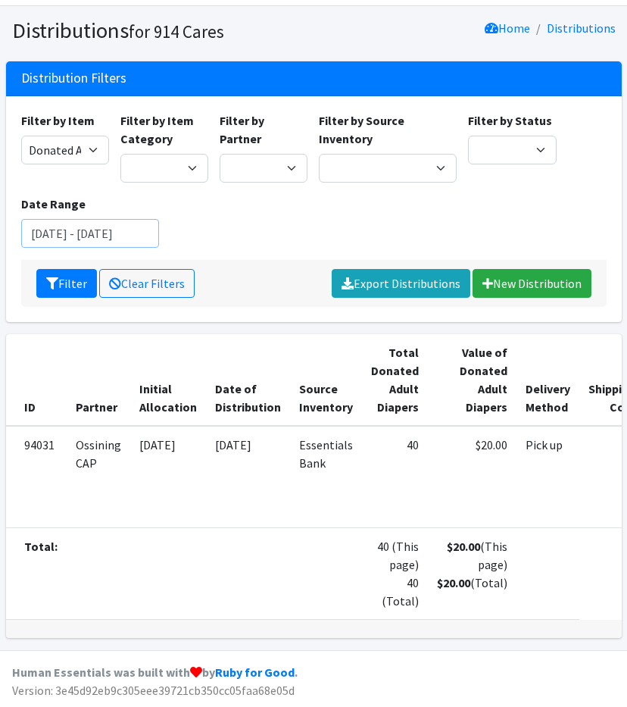
click at [58, 219] on input "[DATE] - [DATE]" at bounding box center [90, 233] width 138 height 29
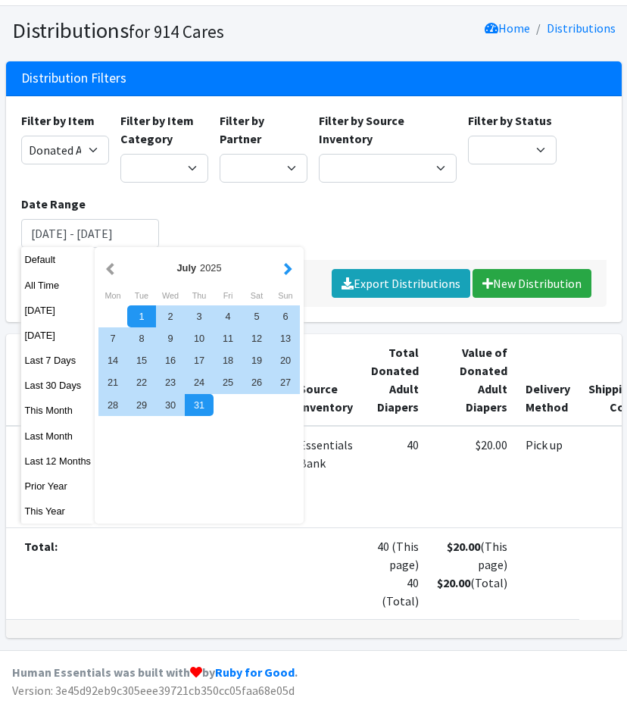
click at [284, 258] on button "button" at bounding box center [288, 267] width 16 height 19
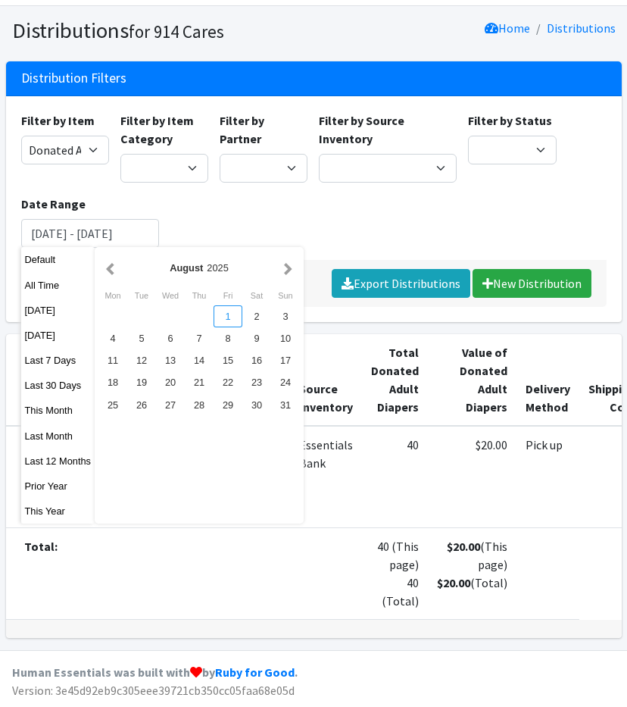
click at [227, 305] on div "1" at bounding box center [228, 316] width 29 height 22
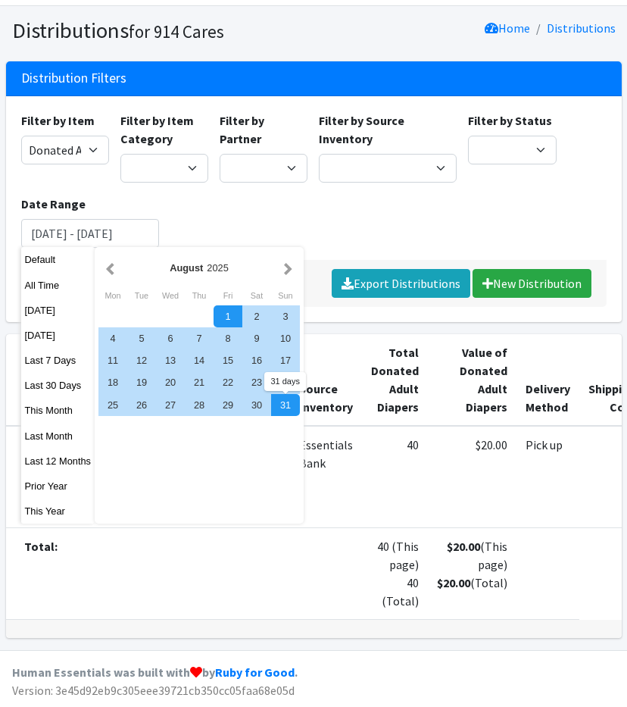
click at [288, 391] on div "[DATE] Mon Tue Wed Thu Fri Sat Sun 1 2 3 4 5 6 7 8 9 10 11 12 13 14 15 16 17 18…" at bounding box center [199, 385] width 209 height 277
click at [295, 394] on div "31" at bounding box center [285, 405] width 29 height 22
type input "[DATE] - [DATE]"
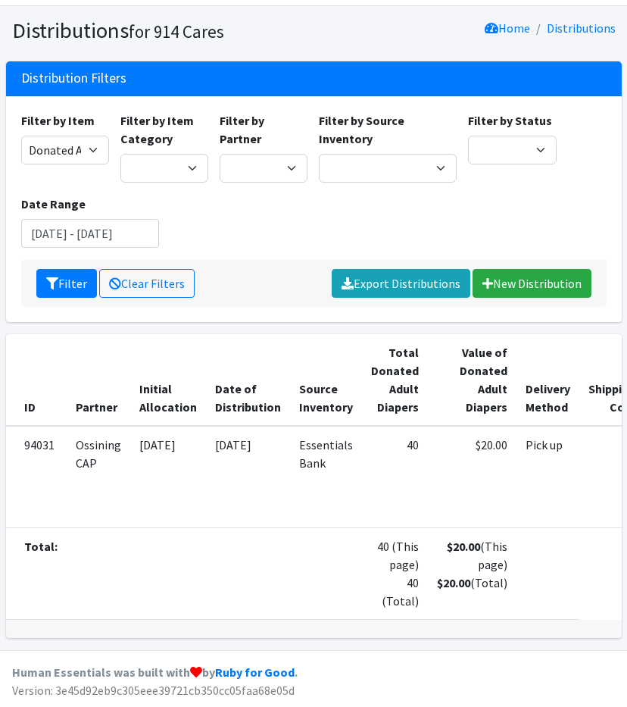
click at [267, 202] on div "Filter by Item 11+ Hygiene Kit 2-5 Hygiene Kit 6-10 Hygiene Kit Baby Bank Baby …" at bounding box center [313, 185] width 597 height 149
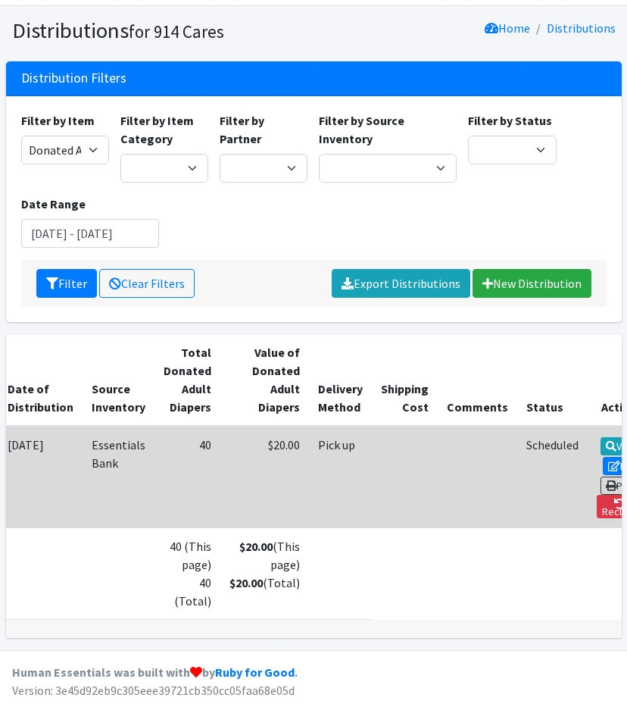
scroll to position [0, 0]
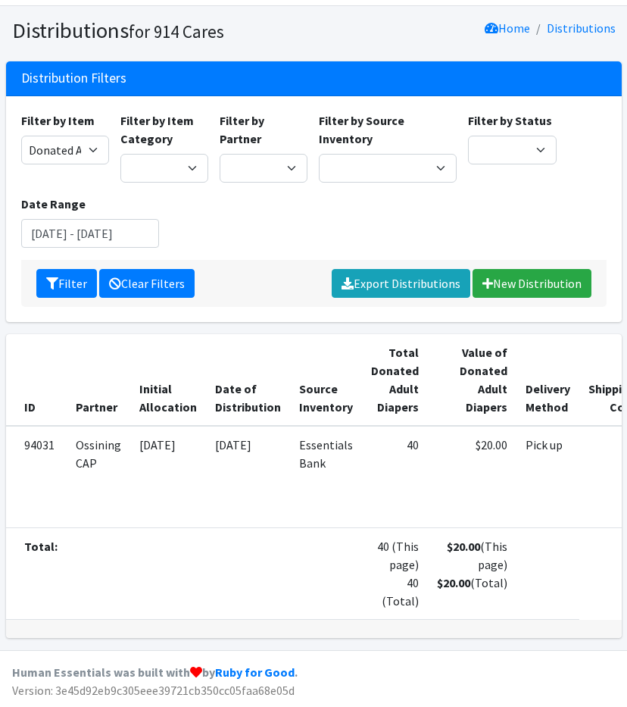
click at [139, 269] on link "Clear Filters" at bounding box center [146, 283] width 95 height 29
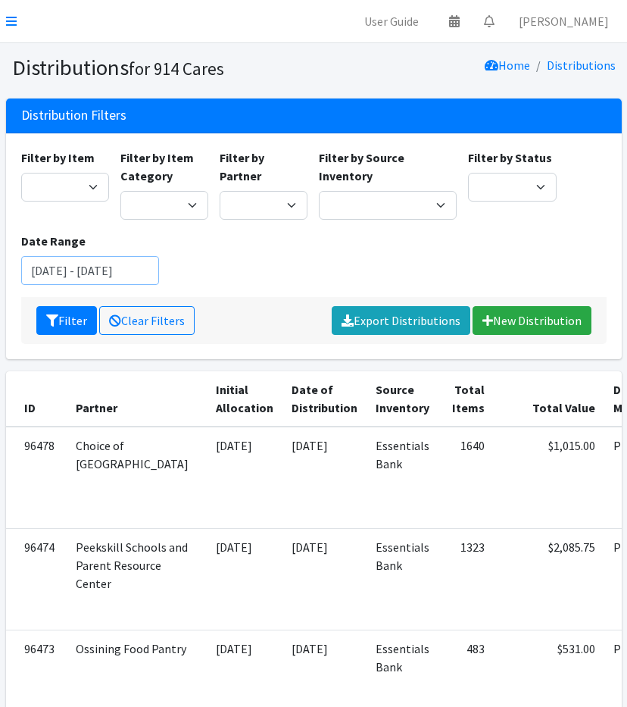
click at [70, 264] on input "[DATE] - [DATE]" at bounding box center [90, 270] width 138 height 29
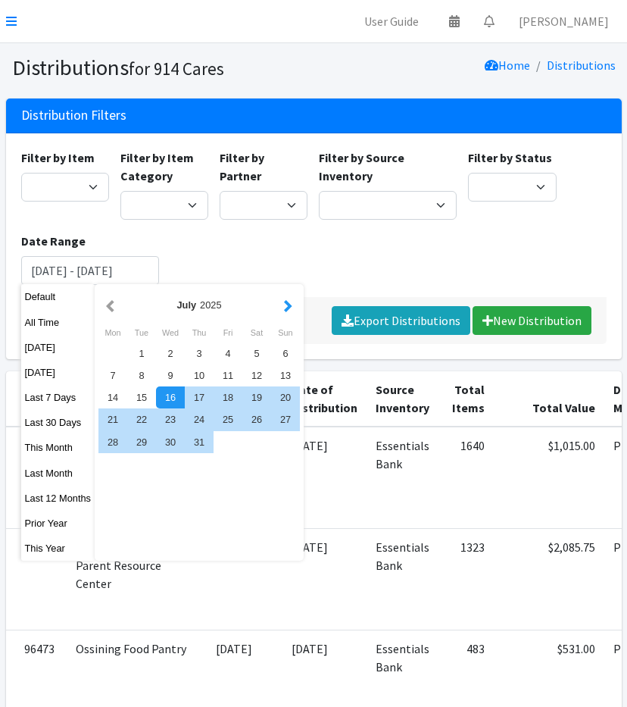
click at [286, 308] on button "button" at bounding box center [288, 305] width 16 height 19
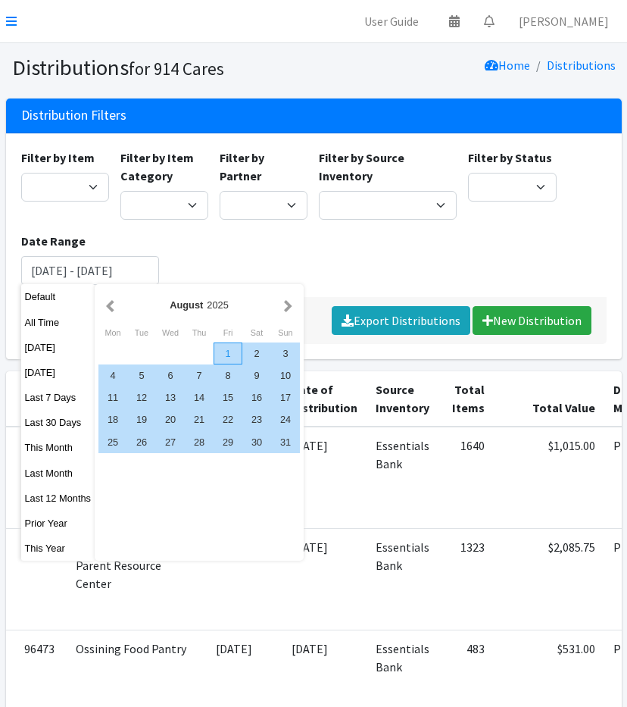
click at [233, 346] on div "1" at bounding box center [228, 354] width 29 height 22
click at [276, 438] on div "31" at bounding box center [285, 442] width 29 height 22
type input "[DATE] - [DATE]"
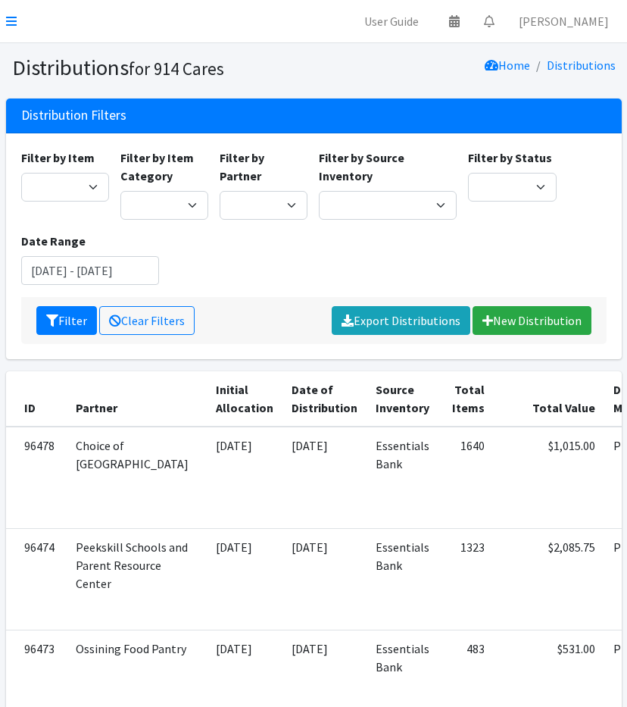
click at [278, 302] on div "Filter Clear Filters Export Distributions New Distribution" at bounding box center [314, 320] width 586 height 47
click at [79, 190] on select "11+ Hygiene Kit 2-5 Hygiene Kit 6-10 Hygiene Kit Baby Bank Baby Count Baby Carr…" at bounding box center [65, 187] width 88 height 29
